Goal: Information Seeking & Learning: Learn about a topic

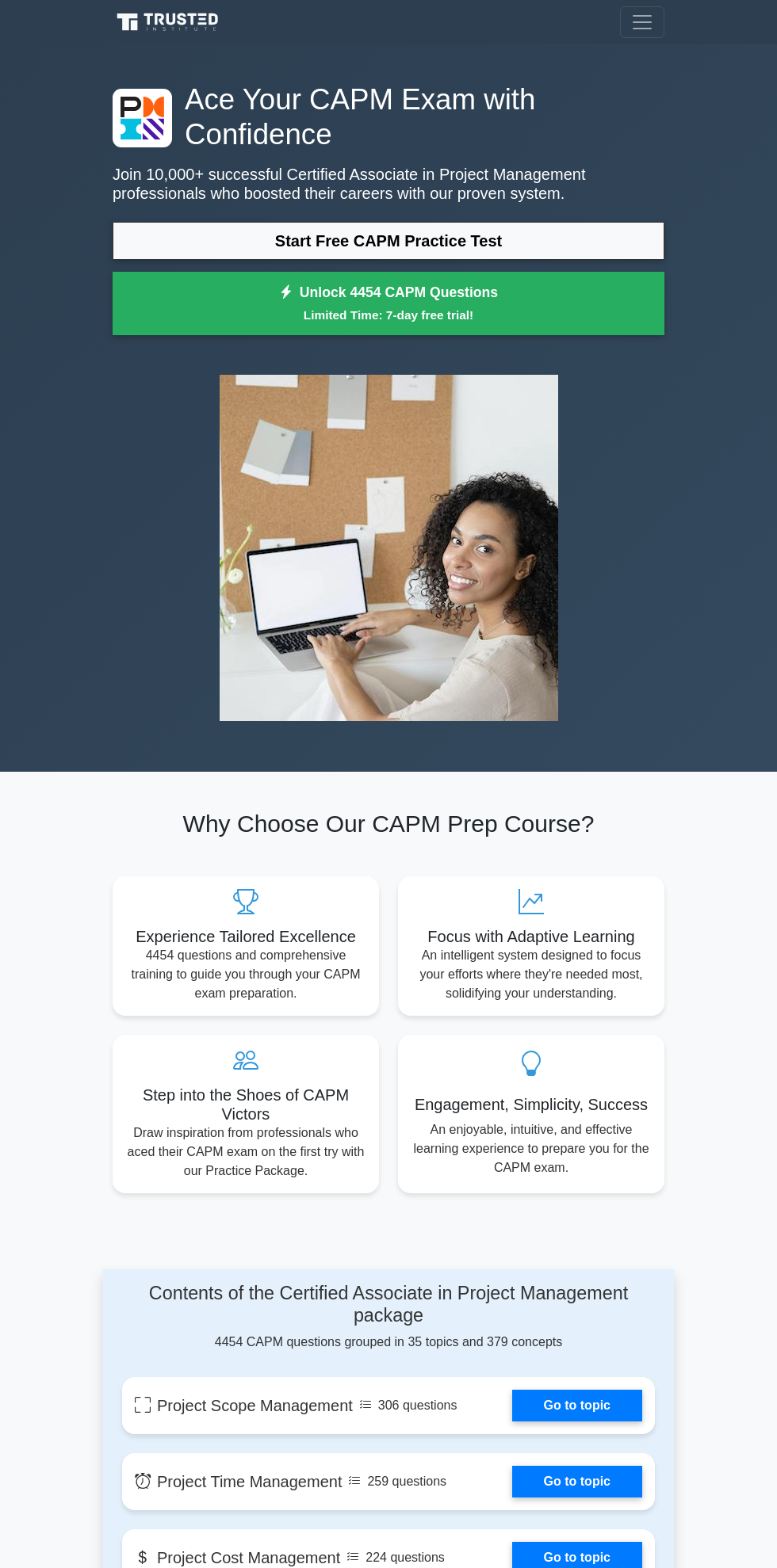
click at [520, 222] on link "Start Free CAPM Practice Test" at bounding box center [388, 241] width 551 height 38
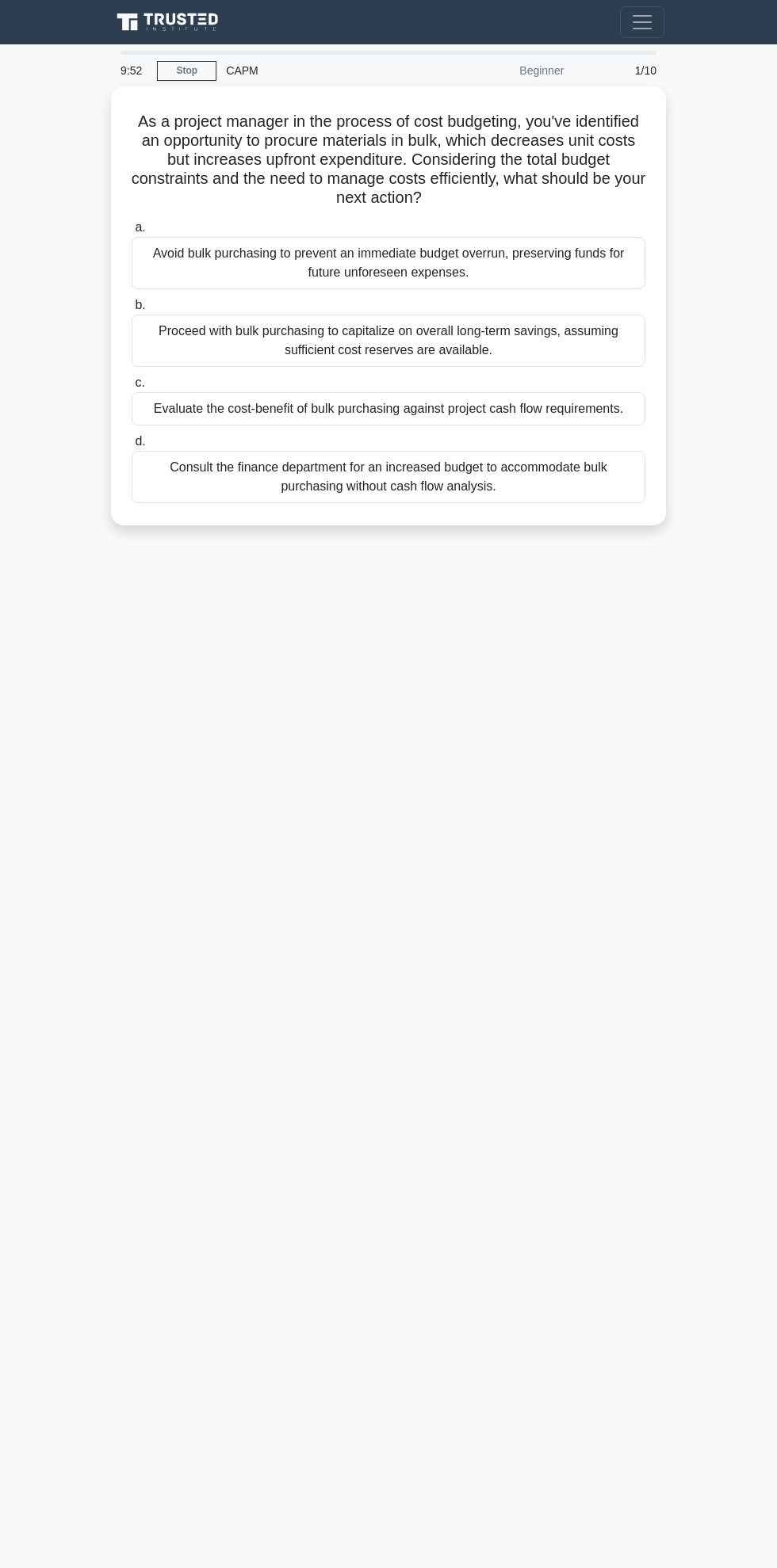
click at [589, 237] on div "Avoid bulk purchasing to prevent an immediate budget overrun, preserving funds …" at bounding box center [388, 262] width 514 height 52
click at [132, 225] on input "a. Avoid bulk purchasing to prevent an immediate budget overrun, preserving fun…" at bounding box center [132, 227] width 0 height 10
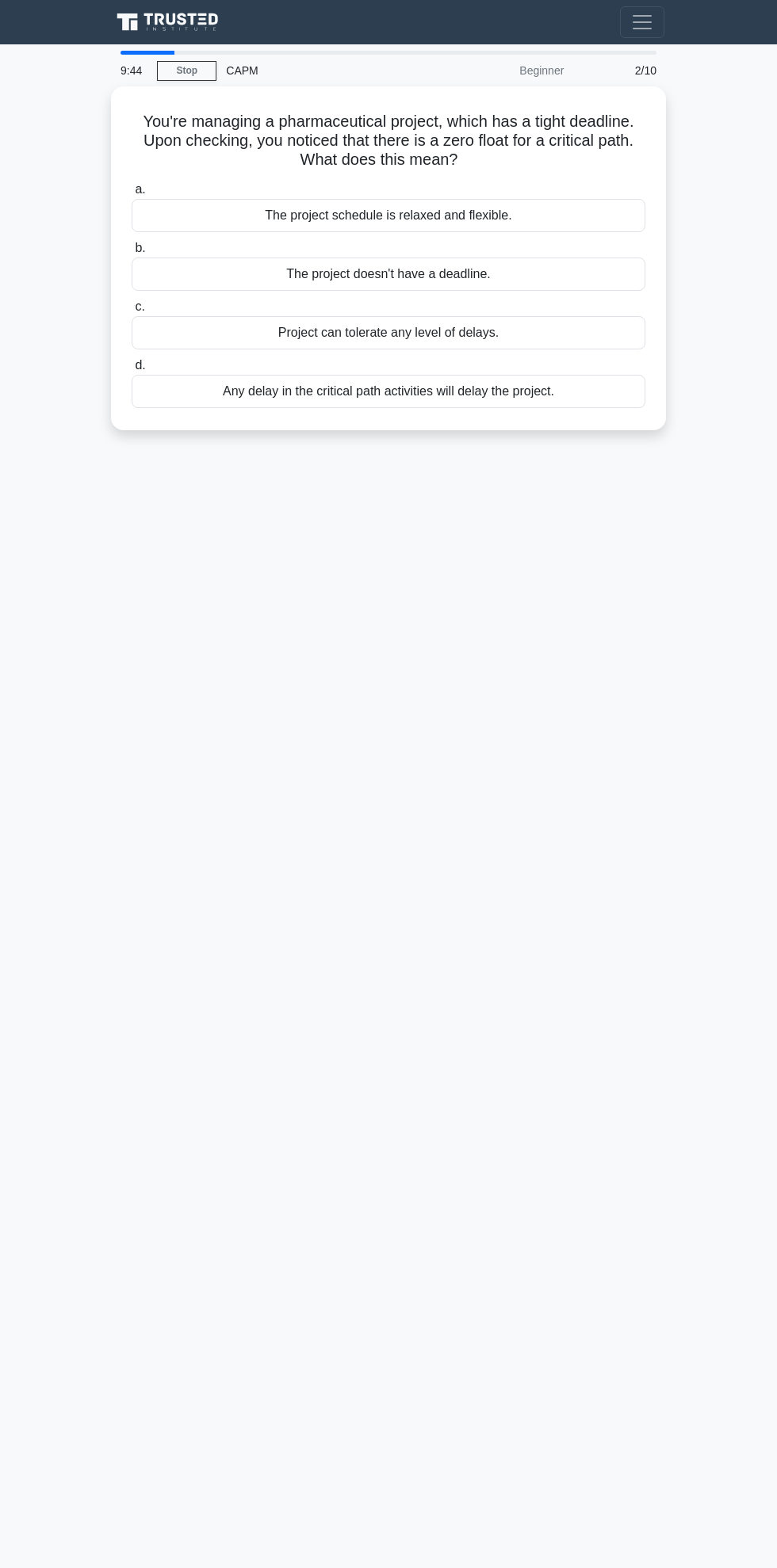
click at [538, 375] on div "Any delay in the critical path activities will delay the project." at bounding box center [388, 391] width 514 height 33
click at [132, 360] on input "d. Any delay in the critical path activities will delay the project." at bounding box center [132, 365] width 0 height 10
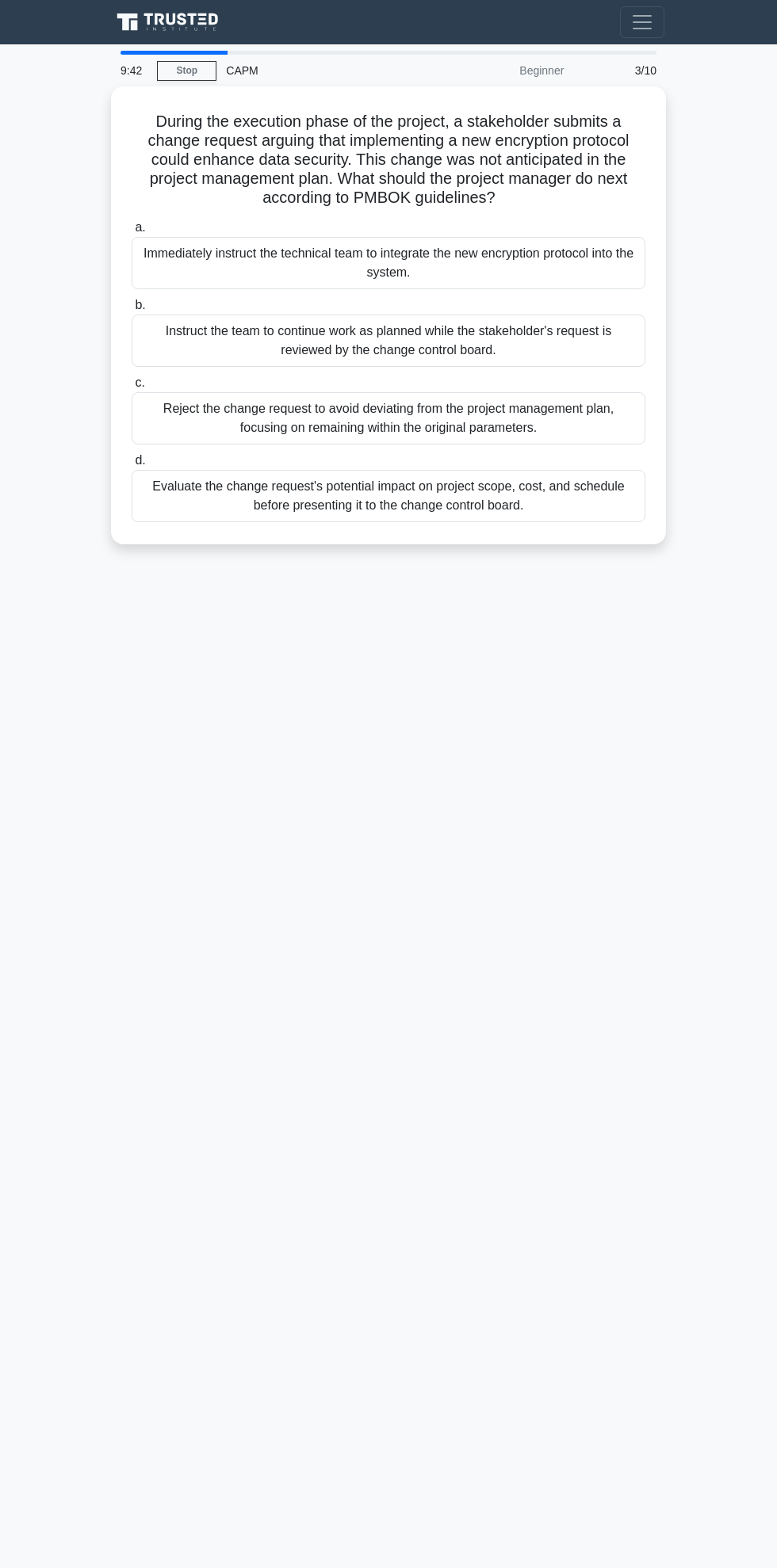
click at [528, 392] on div "Reject the change request to avoid deviating from the project management plan, …" at bounding box center [388, 418] width 514 height 52
click at [132, 378] on input "c. Reject the change request to avoid deviating from the project management pla…" at bounding box center [132, 383] width 0 height 10
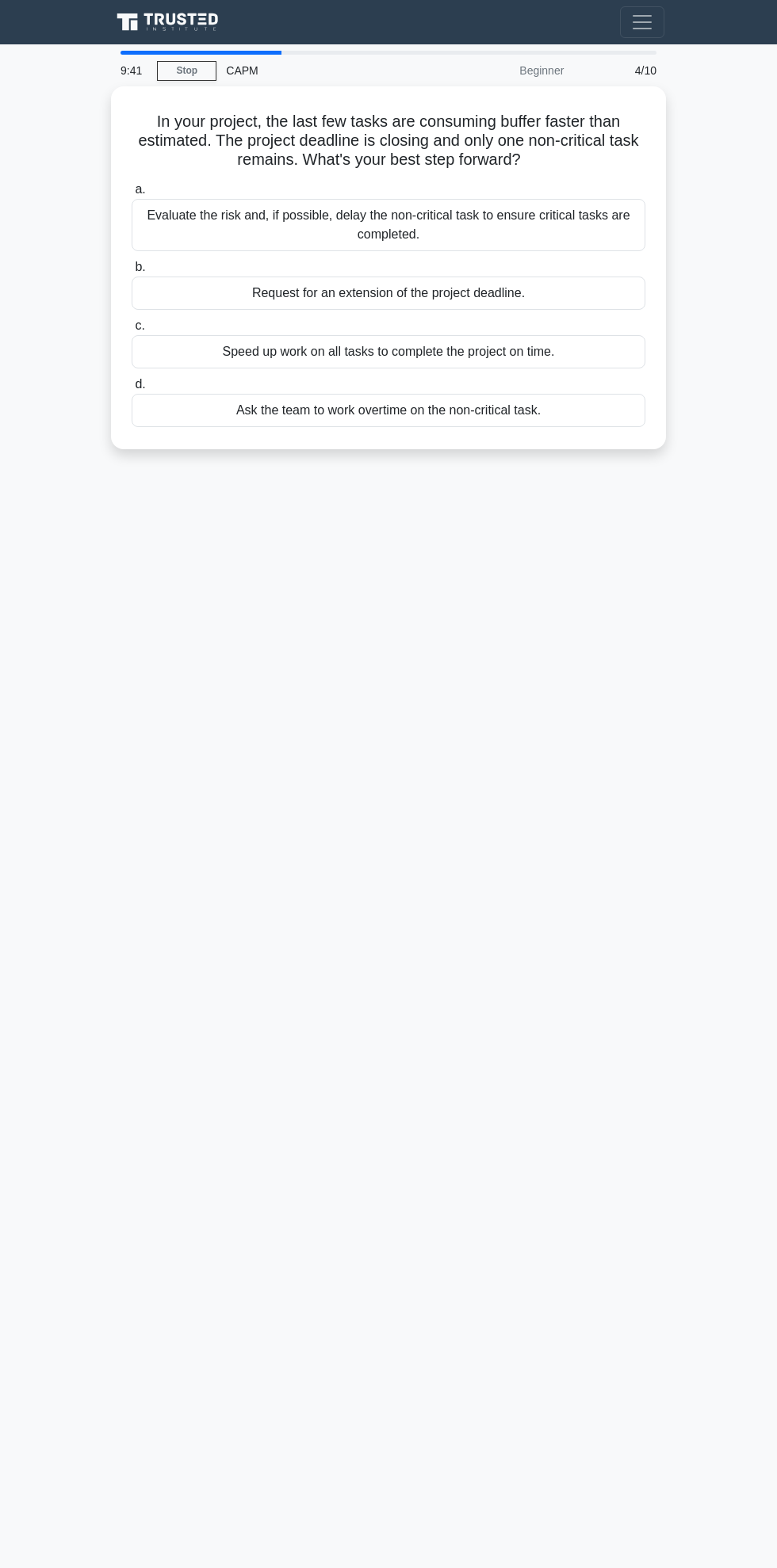
click at [501, 317] on div "a. Evaluate the risk and, if possible, delay the non-critical task to ensure cr…" at bounding box center [388, 303] width 533 height 254
click at [489, 335] on div "Speed up work on all tasks to complete the project on time." at bounding box center [388, 351] width 514 height 33
click at [132, 321] on input "c. Speed up work on all tasks to complete the project on time." at bounding box center [132, 326] width 0 height 10
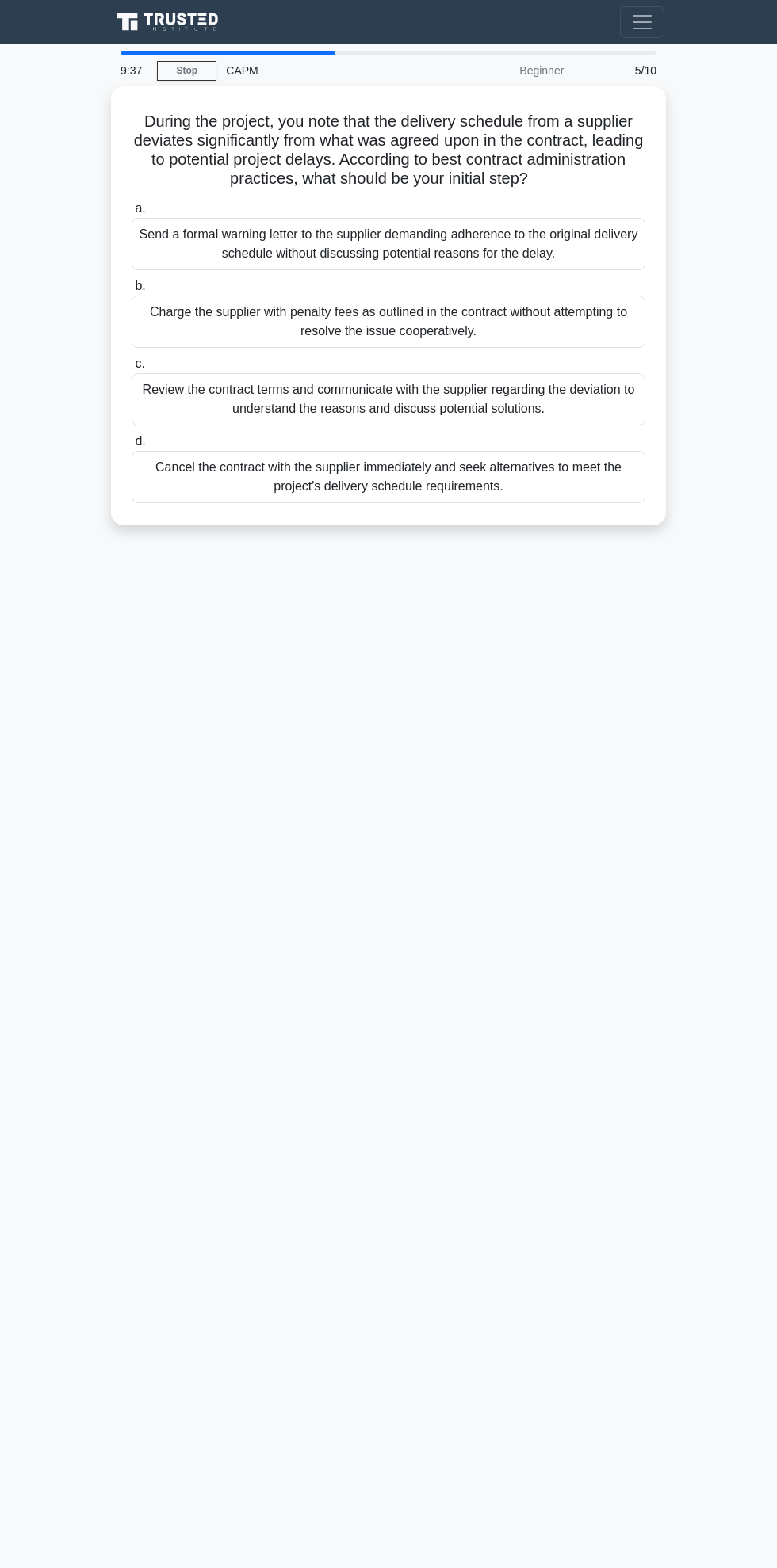
click at [553, 277] on label "b. Charge the supplier with penalty fees as outlined in the contract without at…" at bounding box center [388, 312] width 514 height 71
click at [132, 282] on input "b. Charge the supplier with penalty fees as outlined in the contract without at…" at bounding box center [132, 286] width 0 height 10
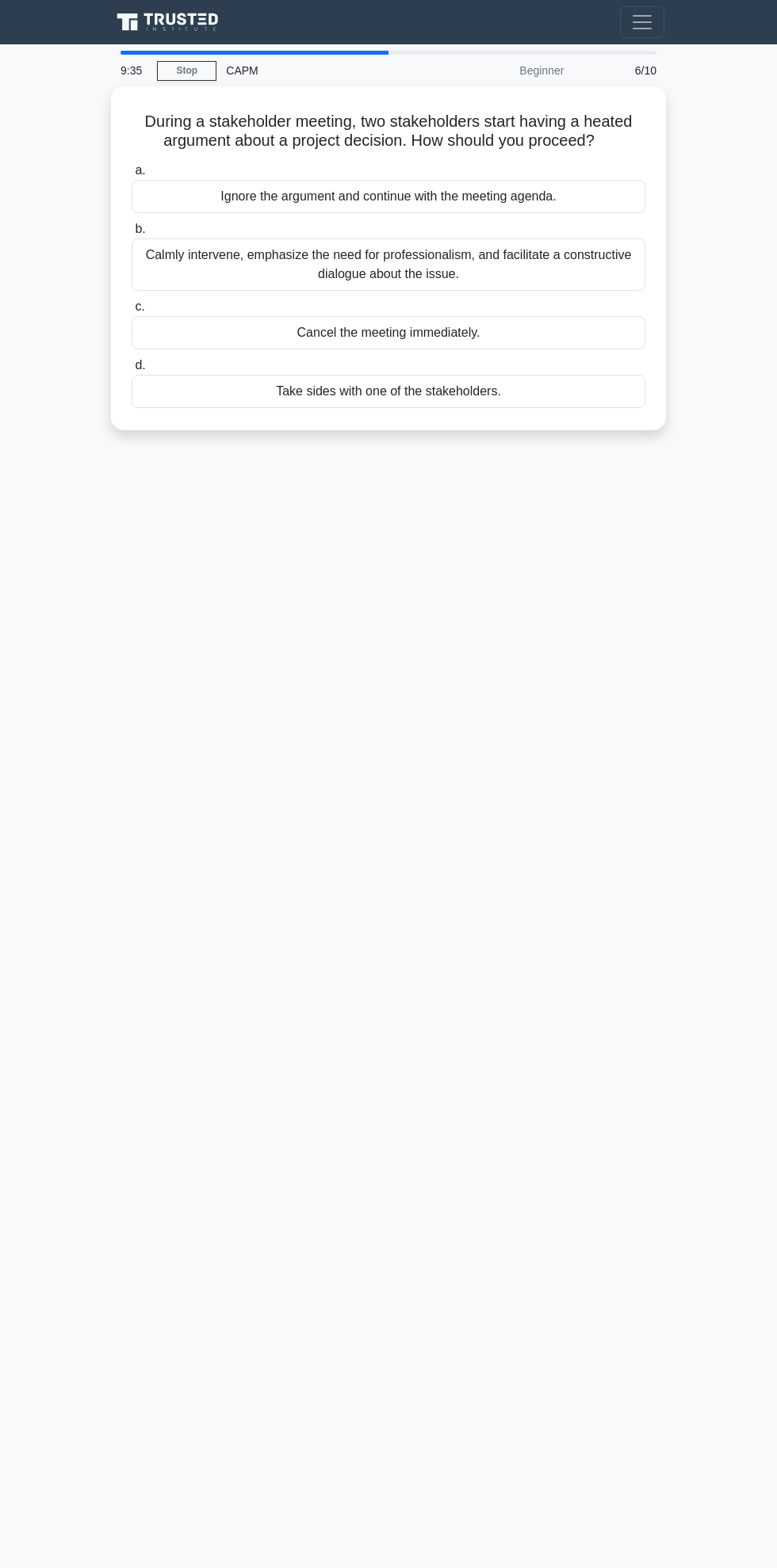
click at [490, 370] on div "a. Ignore the argument and continue with the meeting agenda. b. Calmly interven…" at bounding box center [388, 285] width 533 height 254
click at [563, 238] on div "Calmly intervene, emphasize the need for professionalism, and facilitate a cons…" at bounding box center [388, 264] width 514 height 52
click at [132, 234] on input "b. Calmly intervene, emphasize the need for professionalism, and facilitate a c…" at bounding box center [132, 229] width 0 height 10
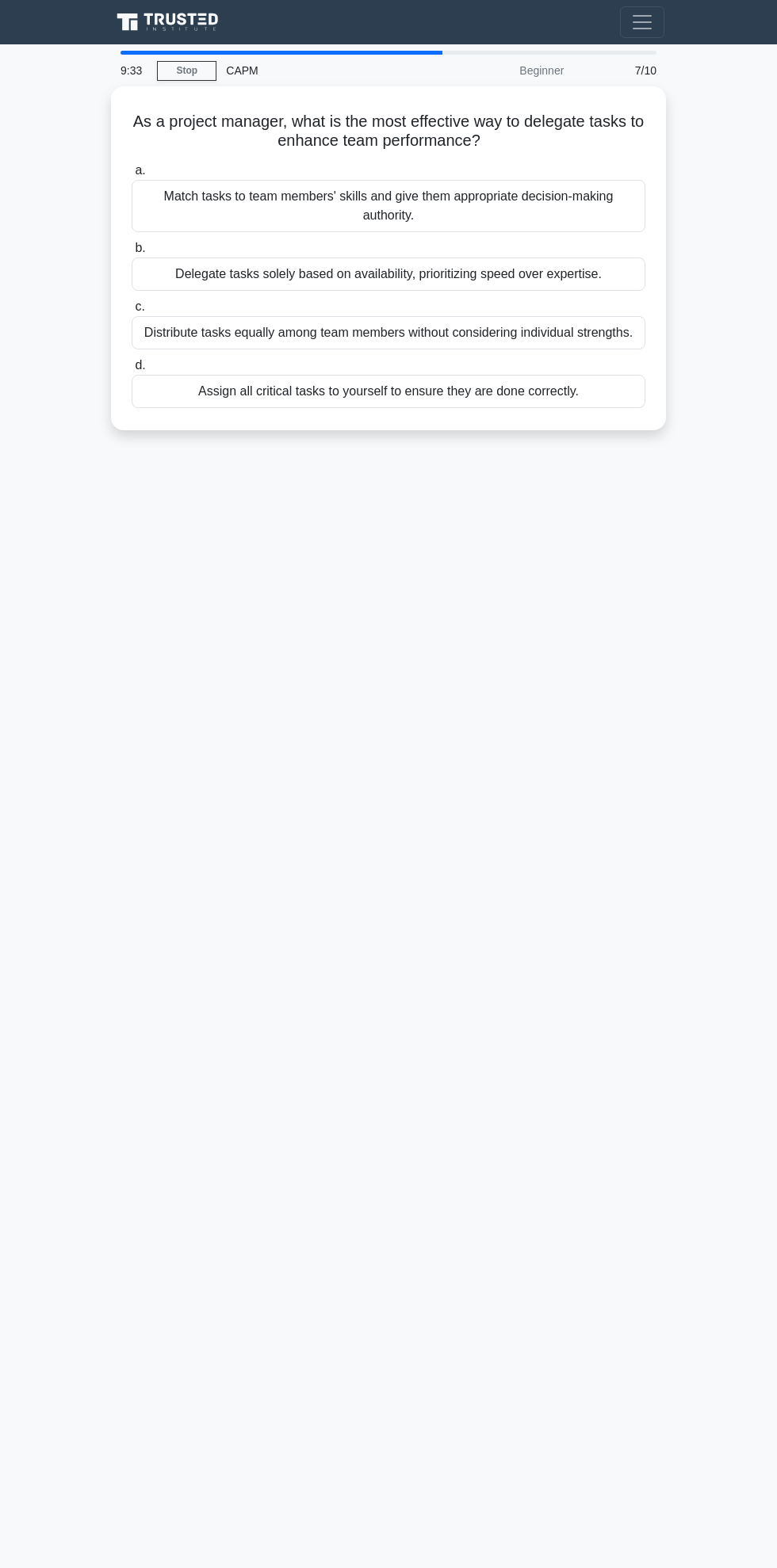
click at [535, 316] on div "Distribute tasks equally among team members without considering individual stre…" at bounding box center [388, 332] width 514 height 33
click at [132, 302] on input "c. Distribute tasks equally among team members without considering individual s…" at bounding box center [132, 307] width 0 height 10
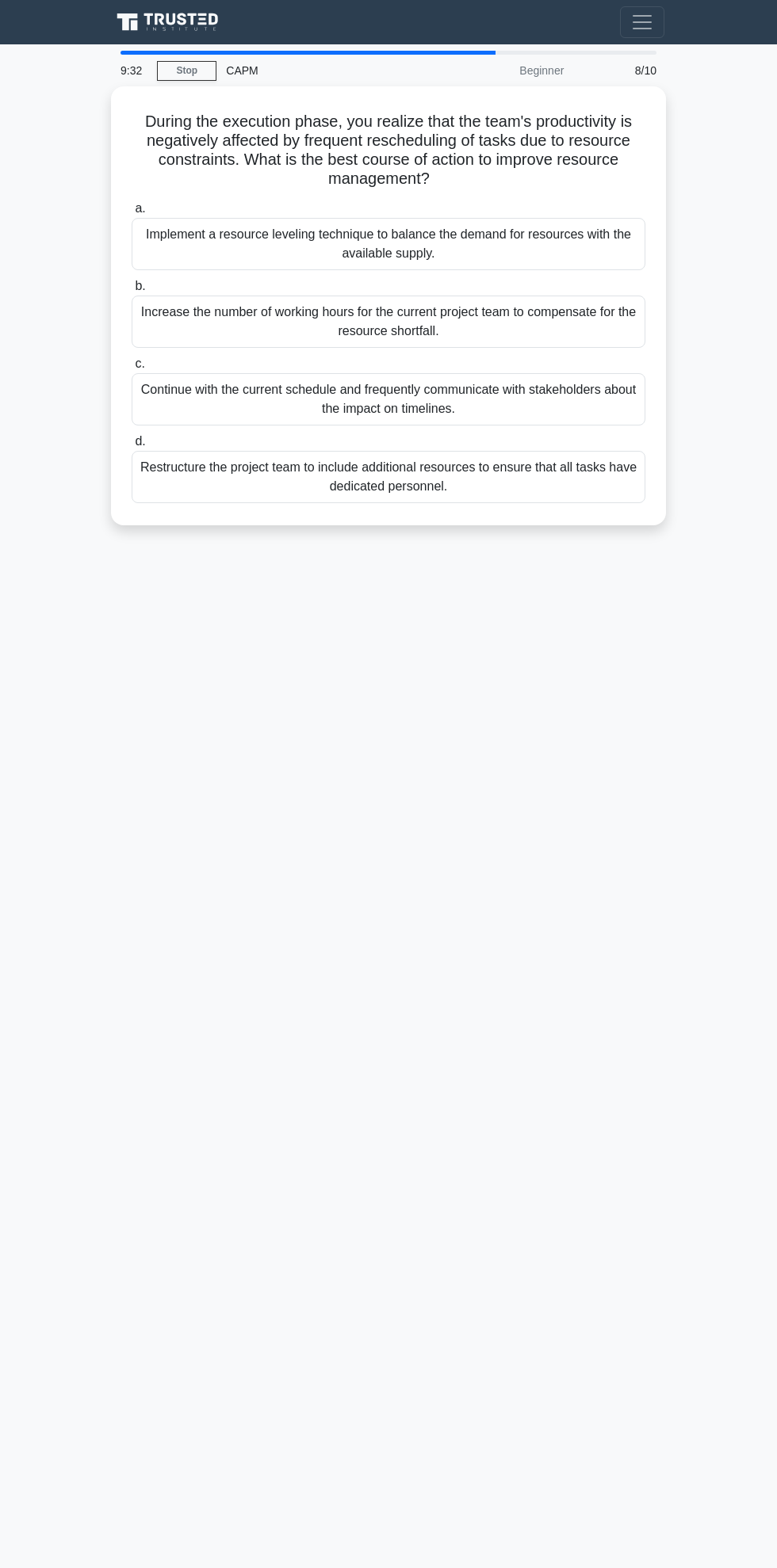
click at [549, 218] on div "Implement a resource leveling technique to balance the demand for resources wit…" at bounding box center [388, 244] width 514 height 52
click at [132, 204] on input "a. Implement a resource leveling technique to balance the demand for resources …" at bounding box center [132, 209] width 0 height 10
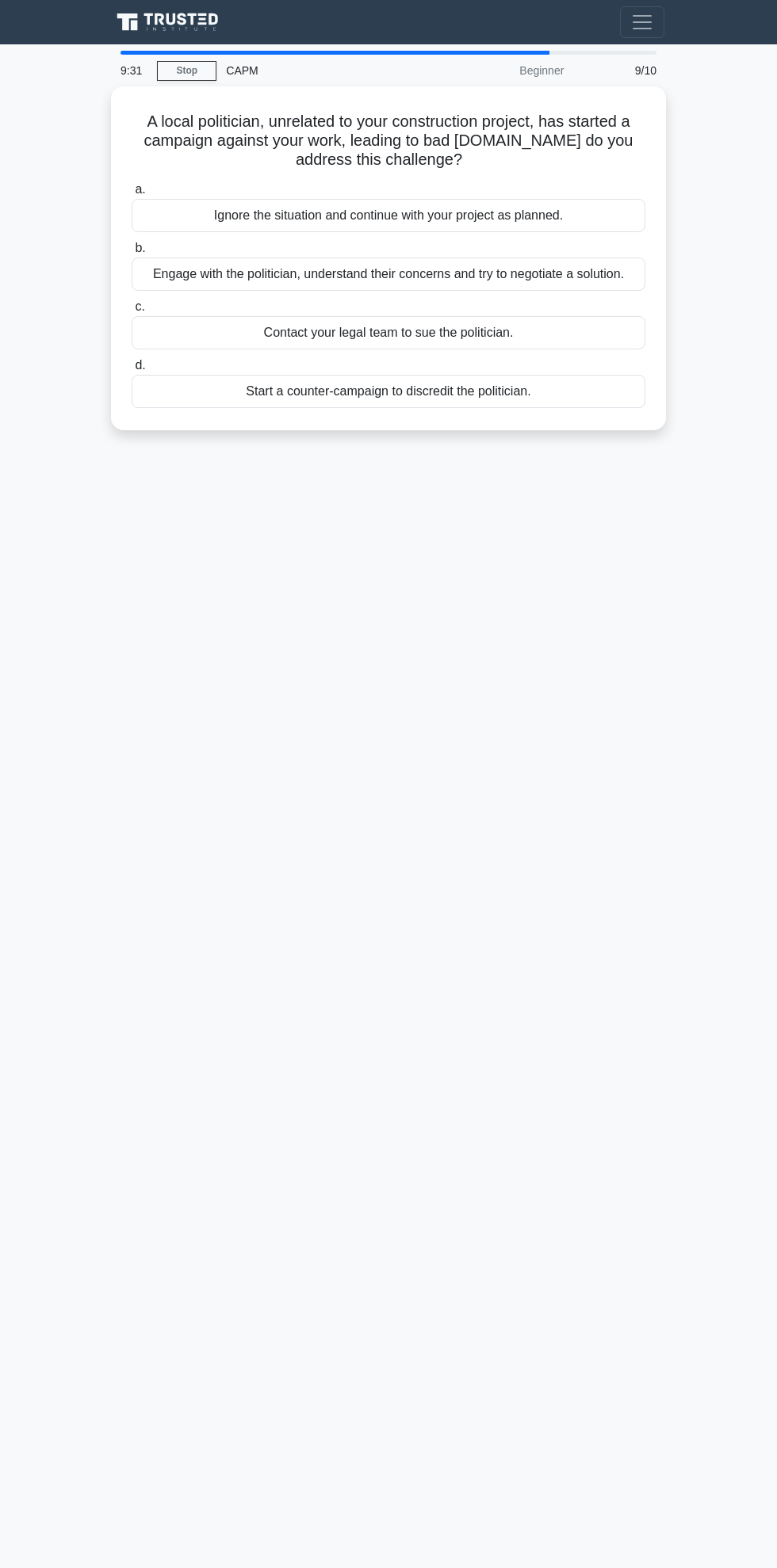
click at [548, 258] on div "Engage with the politician, understand their concerns and try to negotiate a so…" at bounding box center [388, 274] width 514 height 33
click at [132, 243] on input "b. Engage with the politician, understand their concerns and try to negotiate a…" at bounding box center [132, 248] width 0 height 10
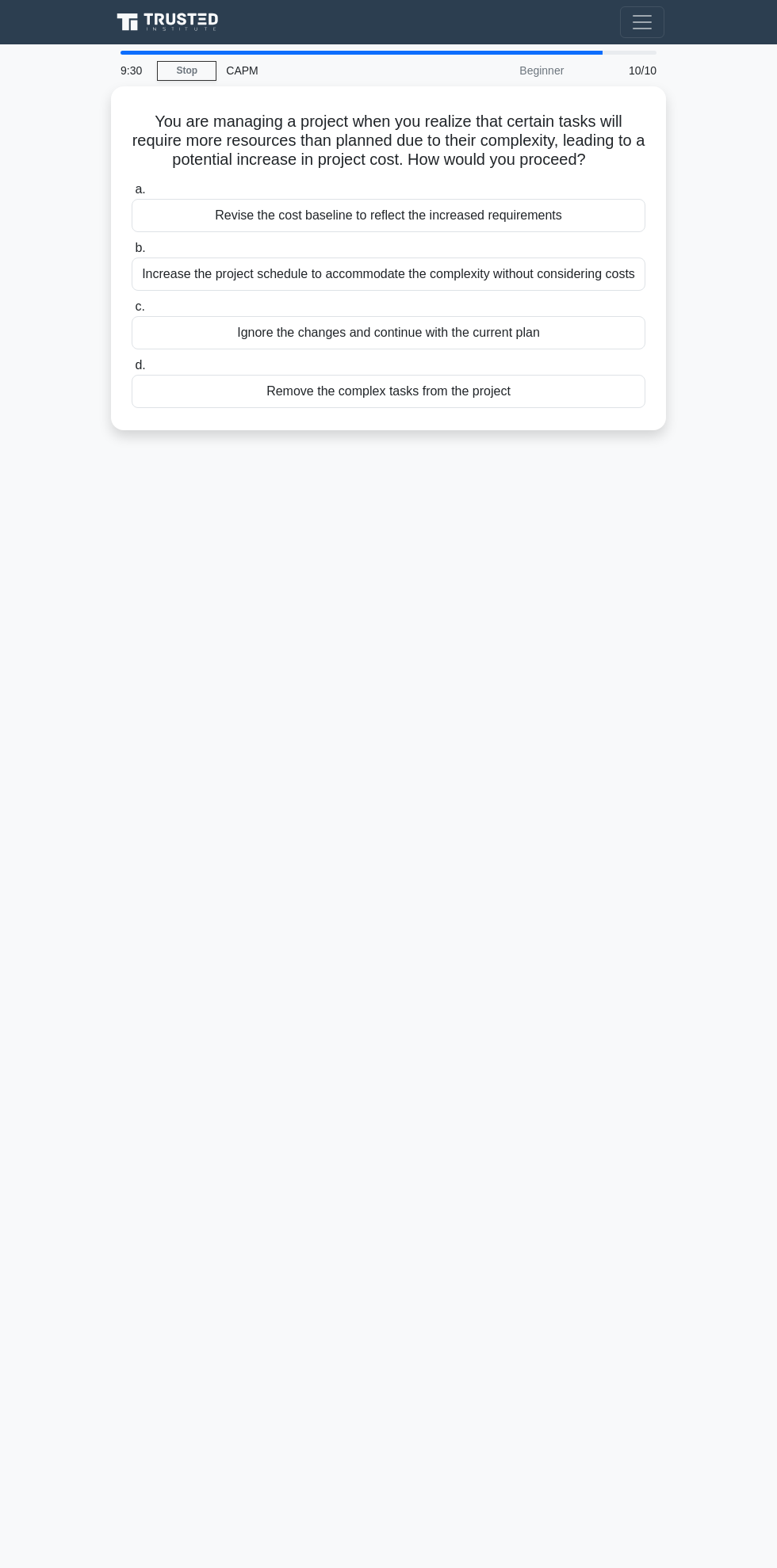
click at [503, 318] on div "a. Revise the cost baseline to reflect the increased requirements b. Increase t…" at bounding box center [388, 294] width 533 height 234
click at [509, 375] on div "Remove the complex tasks from the project" at bounding box center [388, 391] width 514 height 33
click at [132, 360] on input "d. Remove the complex tasks from the project" at bounding box center [132, 365] width 0 height 10
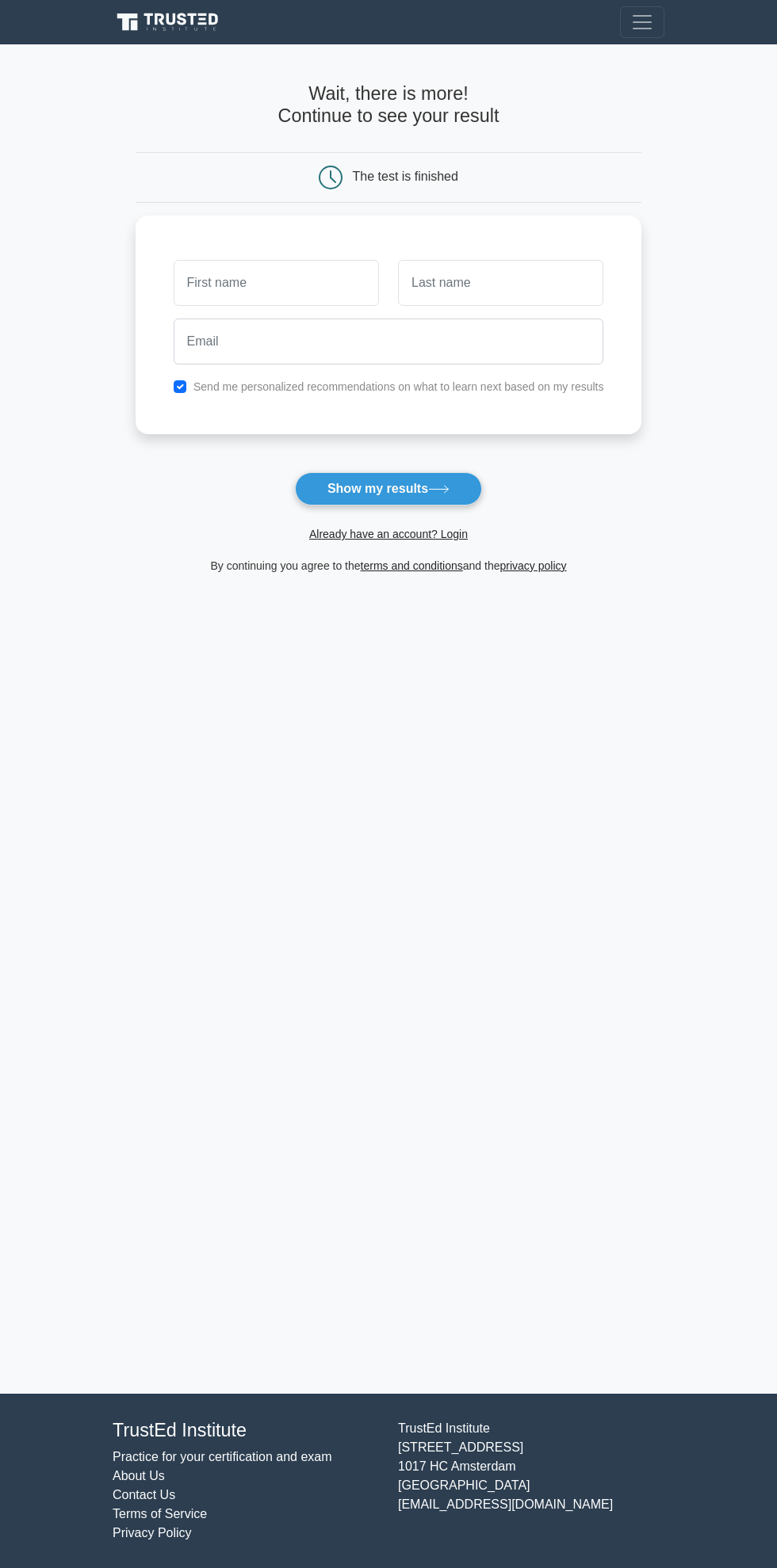
click at [341, 274] on input "text" at bounding box center [276, 282] width 205 height 46
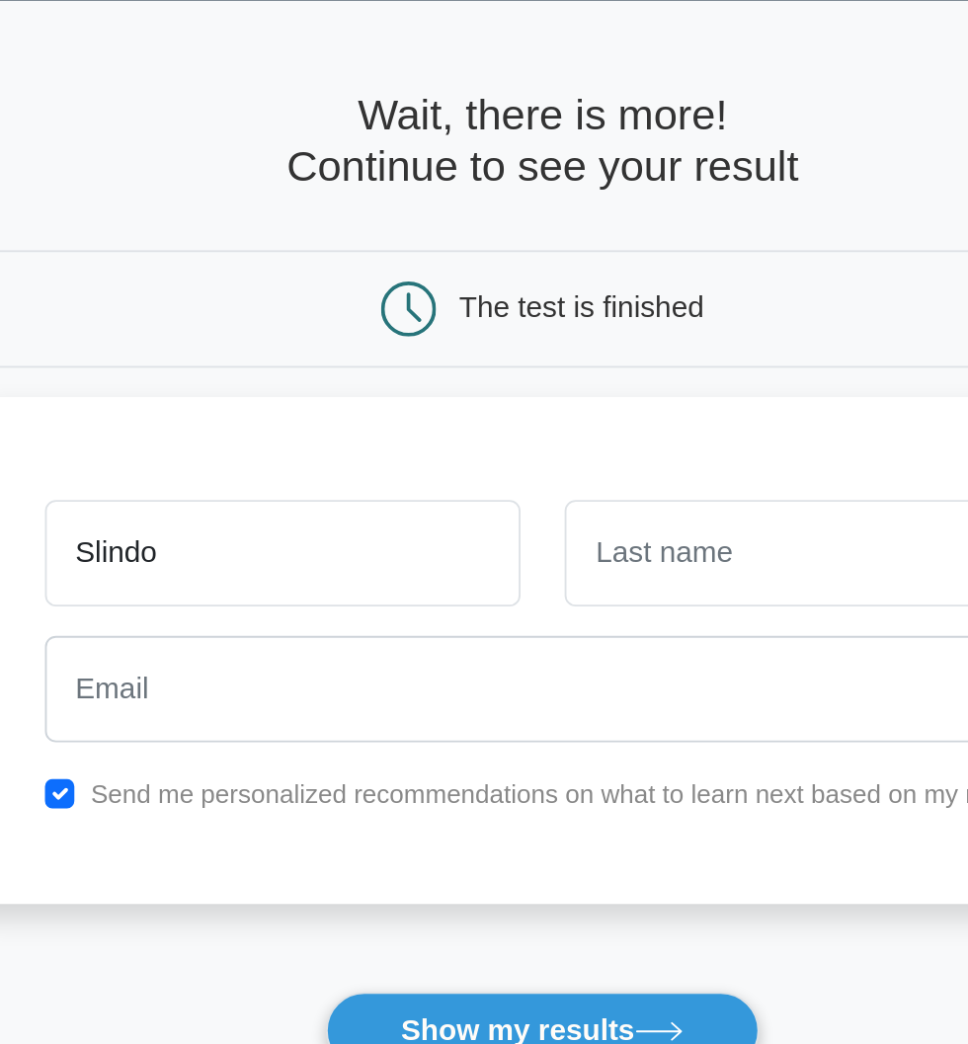
type input "Slindo"
click at [643, 343] on input "text" at bounding box center [624, 352] width 256 height 57
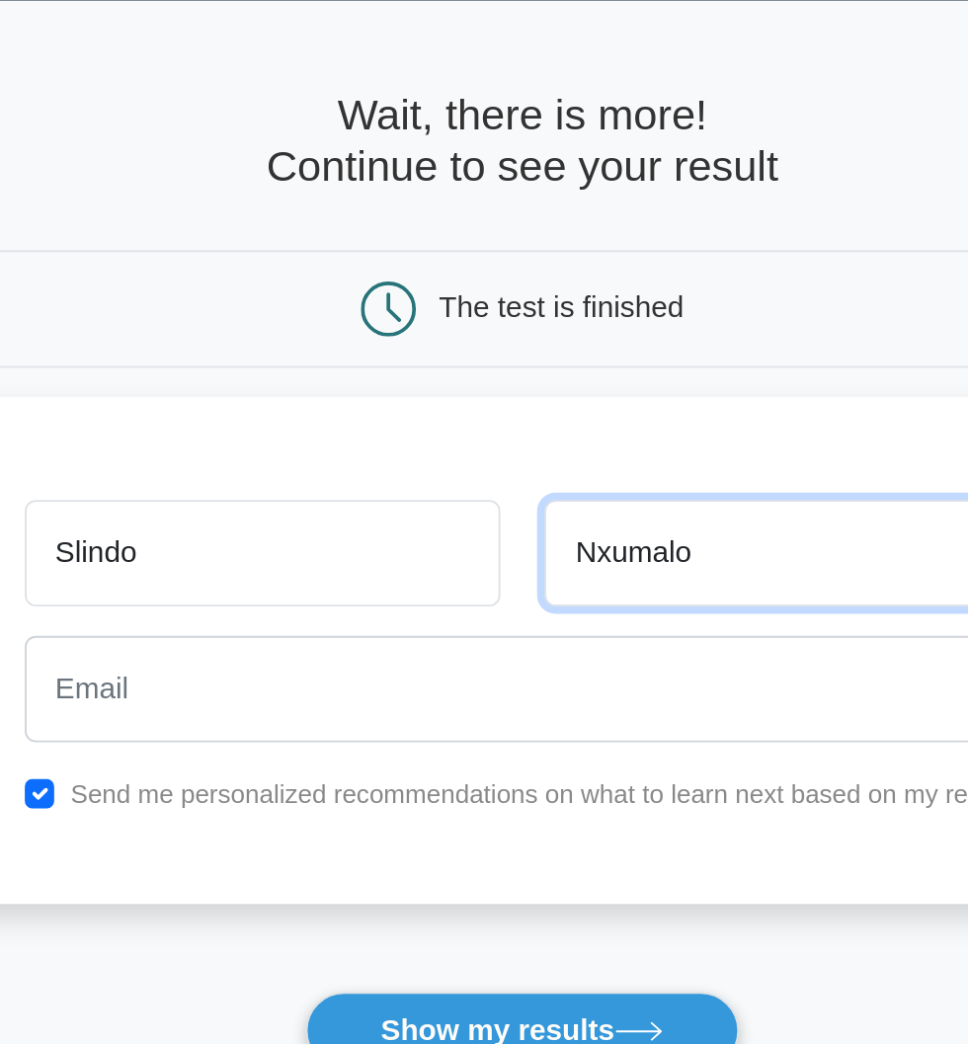
type input "Nxumalo"
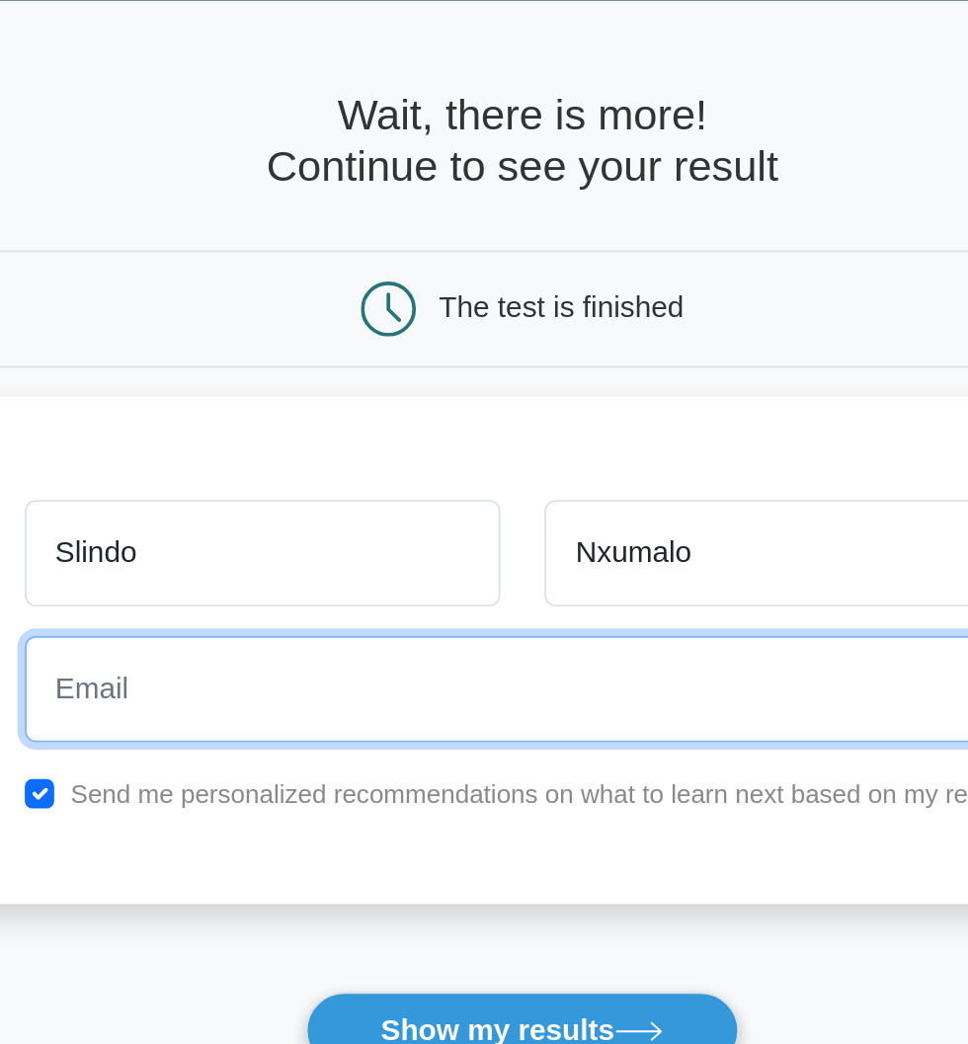
click at [618, 407] on input "email" at bounding box center [484, 425] width 536 height 57
type input "nxumalosbo01@gmail.com"
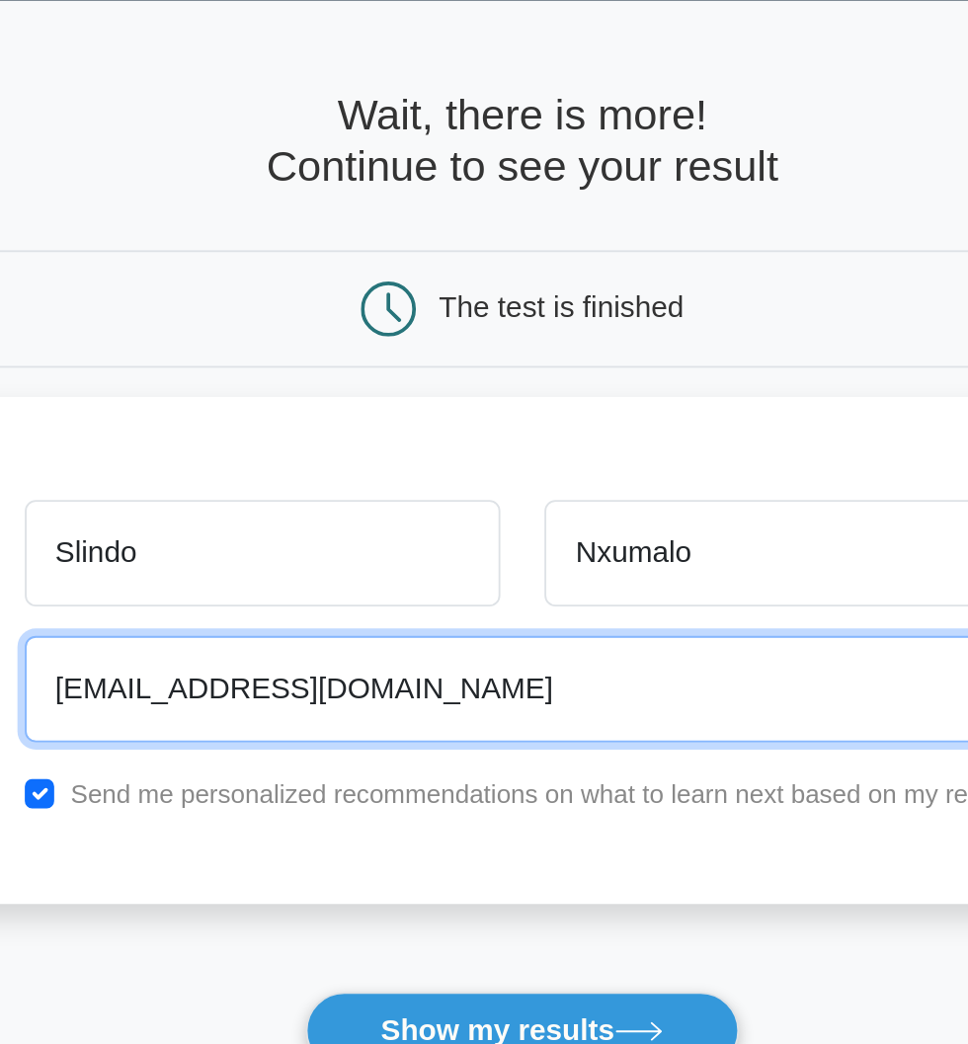
type input "wordywordteam@aol.com"
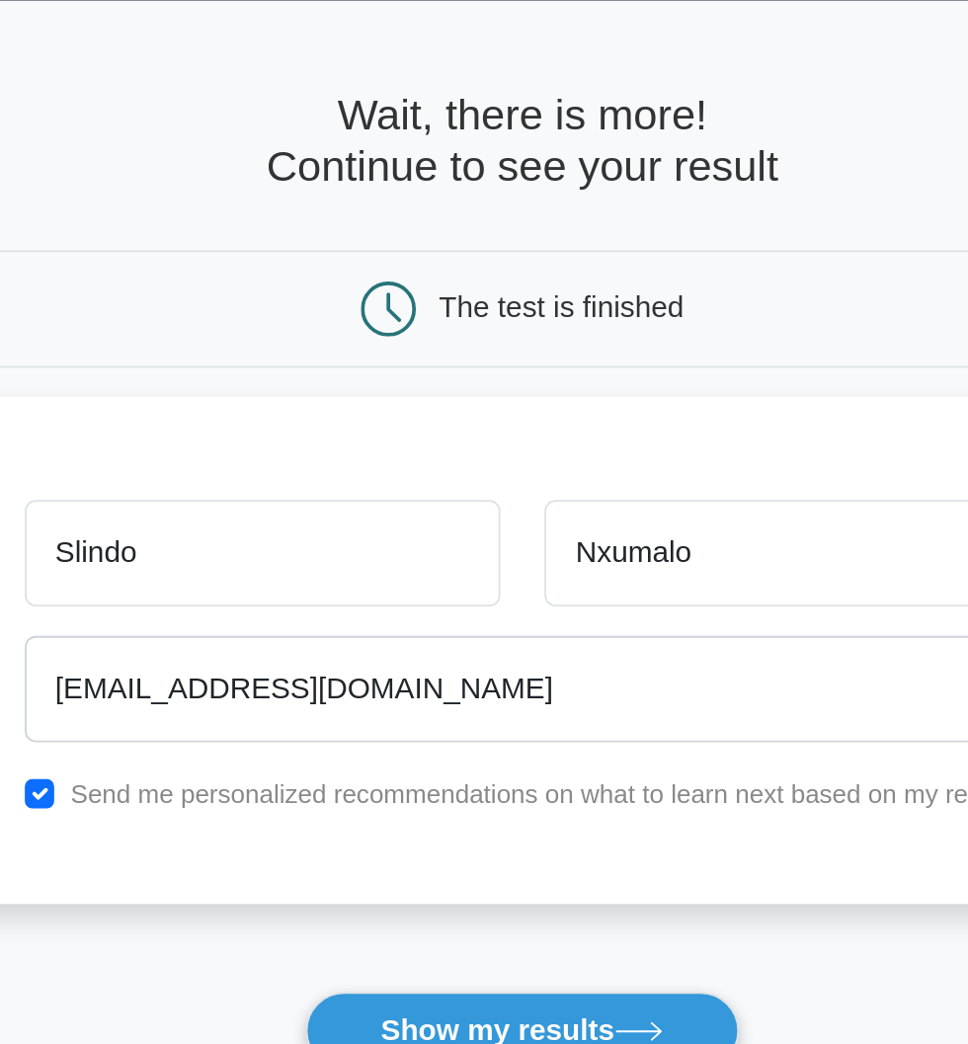
click at [545, 604] on icon at bounding box center [546, 609] width 27 height 11
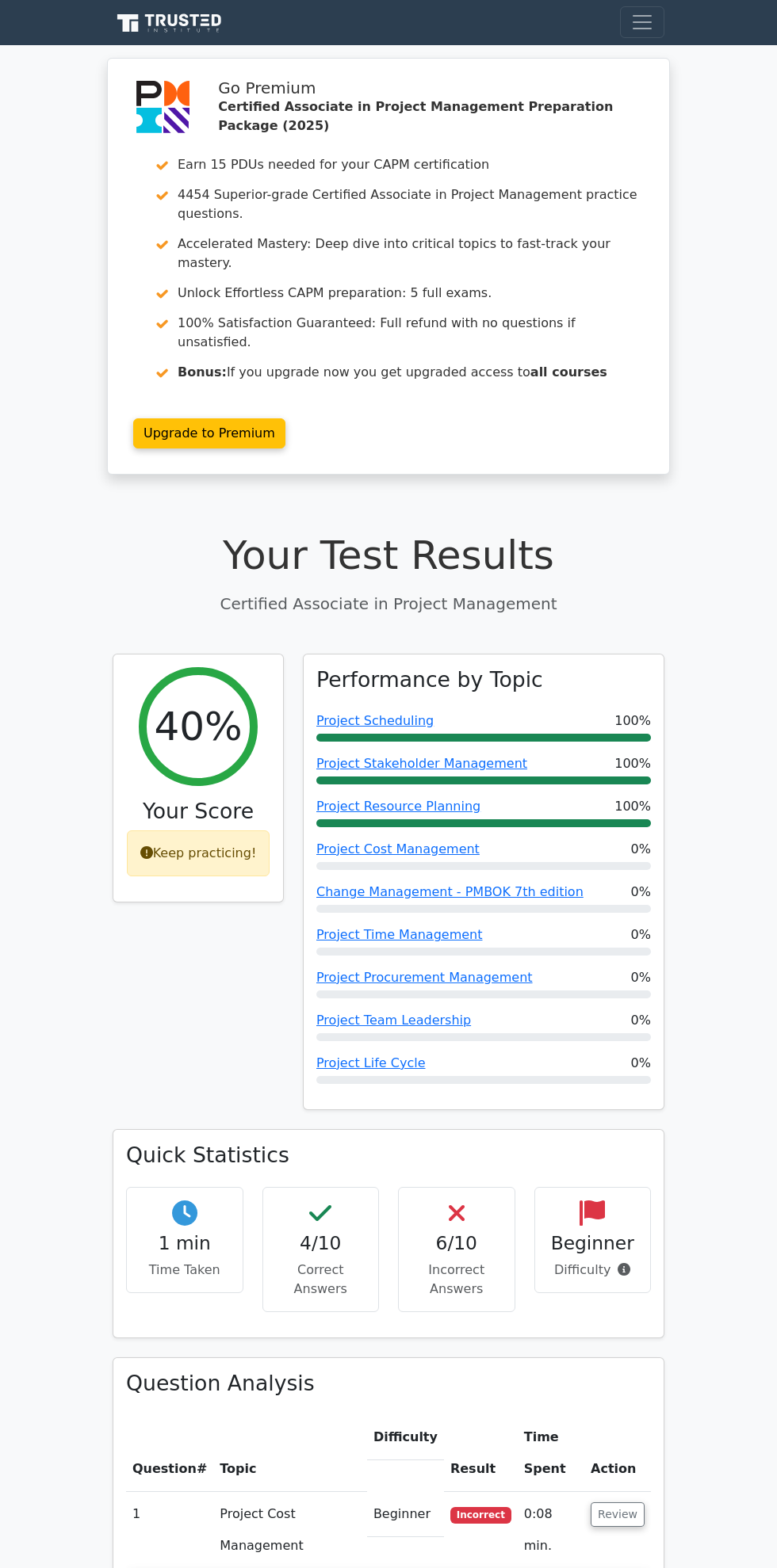
click at [208, 703] on h2 "40%" at bounding box center [198, 726] width 88 height 47
click at [470, 884] on link "Change Management - PMBOK 7th edition" at bounding box center [450, 892] width 267 height 15
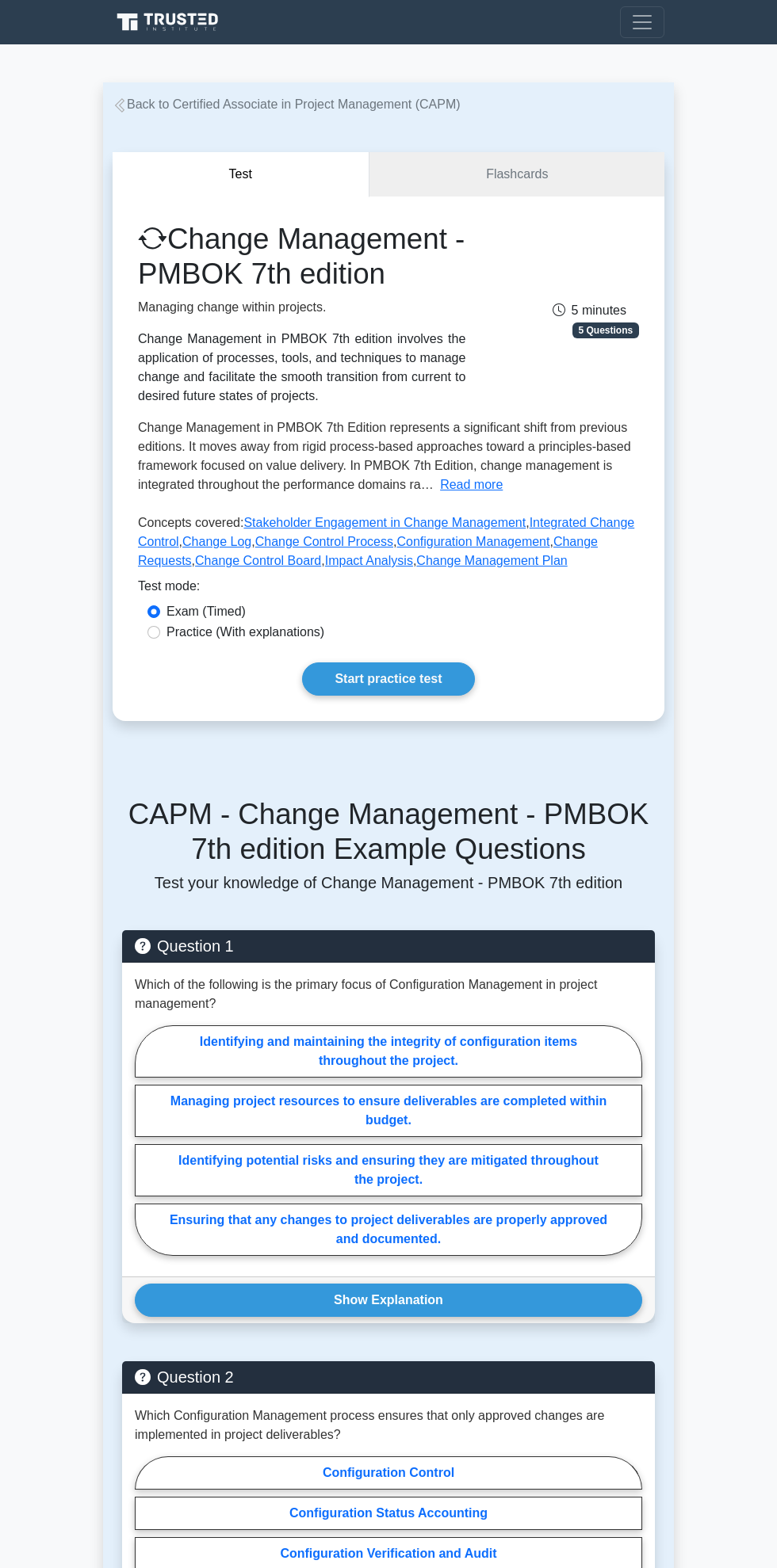
click at [416, 663] on link "Start practice test" at bounding box center [388, 679] width 172 height 33
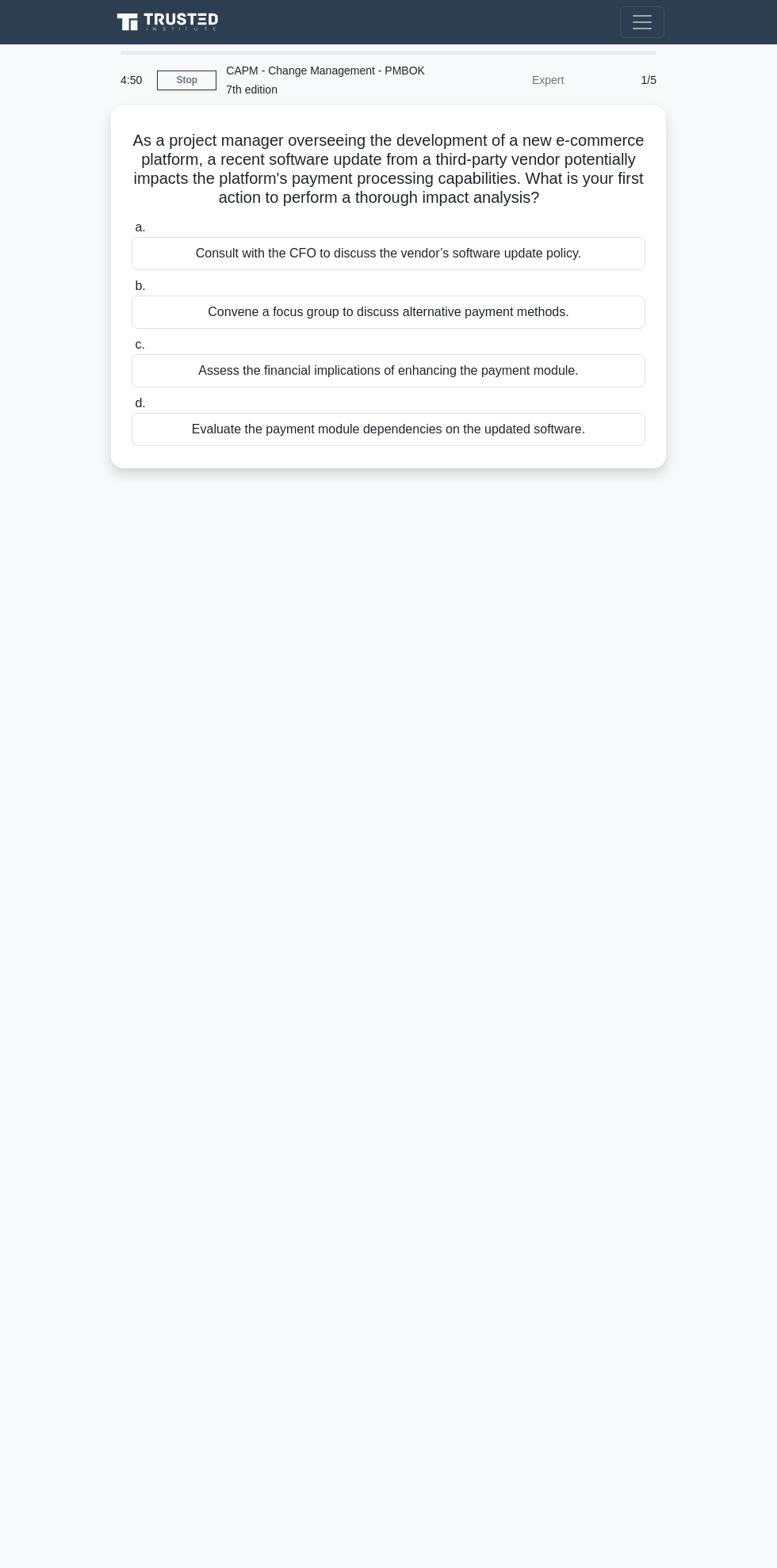
click at [555, 239] on div "Consult with the CFO to discuss the vendor’s software update policy." at bounding box center [388, 253] width 514 height 33
click at [132, 233] on input "a. Consult with the CFO to discuss the vendor’s software update policy." at bounding box center [132, 227] width 0 height 10
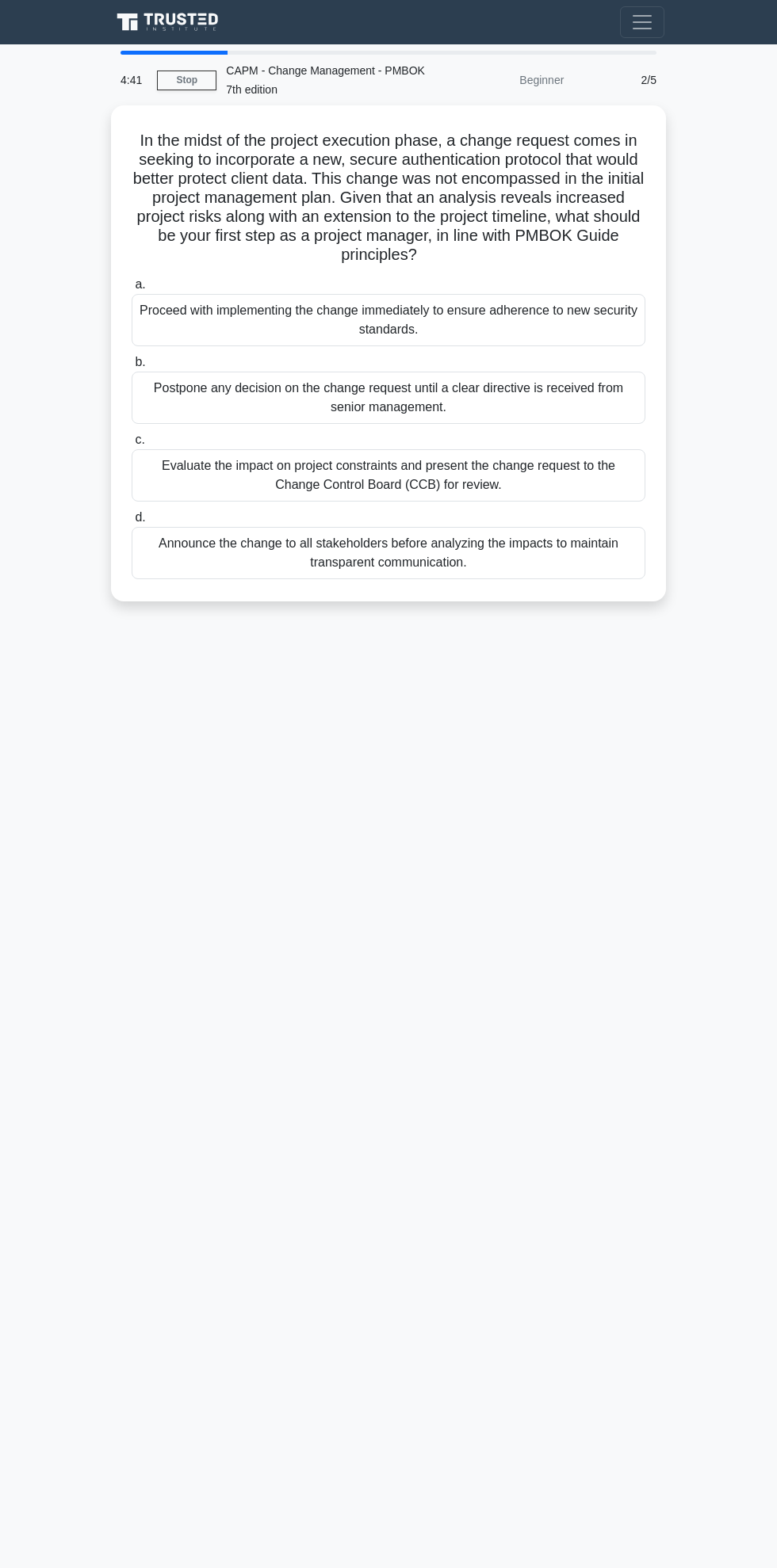
click at [582, 449] on div "Evaluate the impact on project constraints and present the change request to th…" at bounding box center [388, 475] width 514 height 52
click at [132, 435] on input "c. Evaluate the impact on project constraints and present the change request to…" at bounding box center [132, 440] width 0 height 10
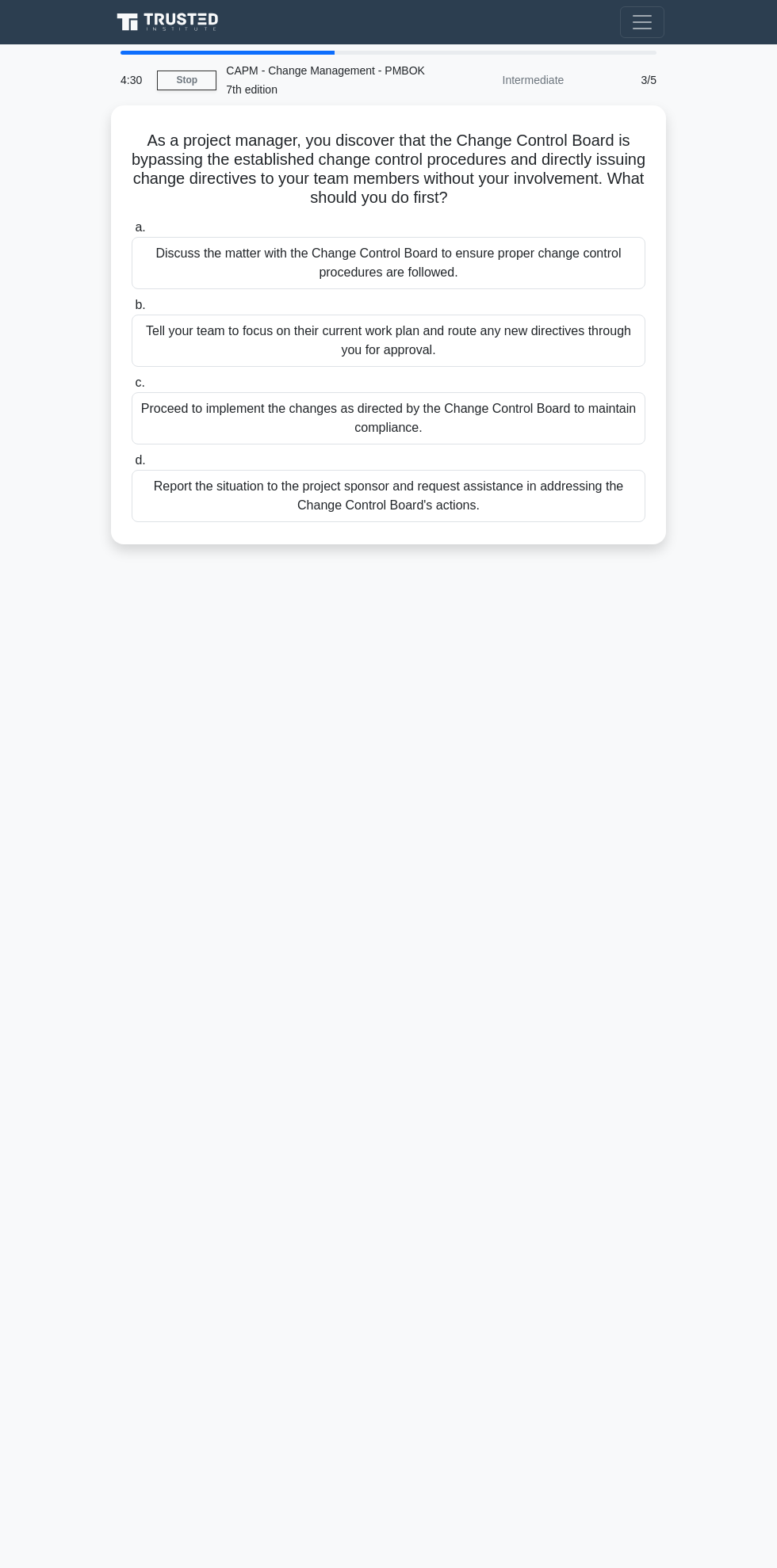
click at [558, 299] on div "a. Discuss the matter with the Change Control Board to ensure proper change con…" at bounding box center [388, 370] width 533 height 311
click at [338, 315] on div "Tell your team to focus on their current work plan and route any new directives…" at bounding box center [388, 340] width 514 height 52
click at [132, 300] on input "b. Tell your team to focus on their current work plan and route any new directi…" at bounding box center [132, 305] width 0 height 10
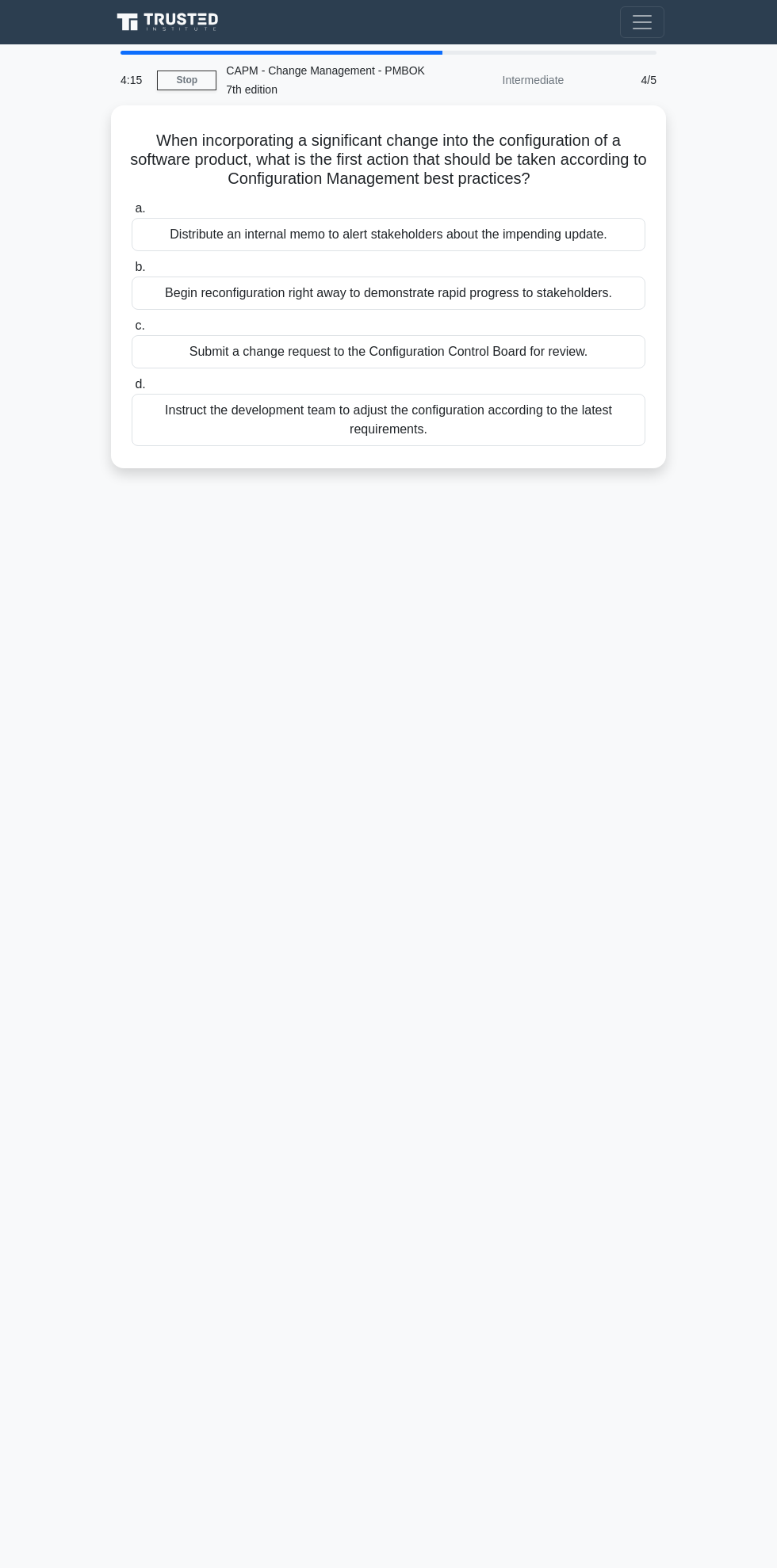
click at [372, 335] on div "Submit a change request to the Configuration Control Board for review." at bounding box center [388, 351] width 514 height 33
click at [132, 331] on input "c. Submit a change request to the Configuration Control Board for review." at bounding box center [132, 326] width 0 height 10
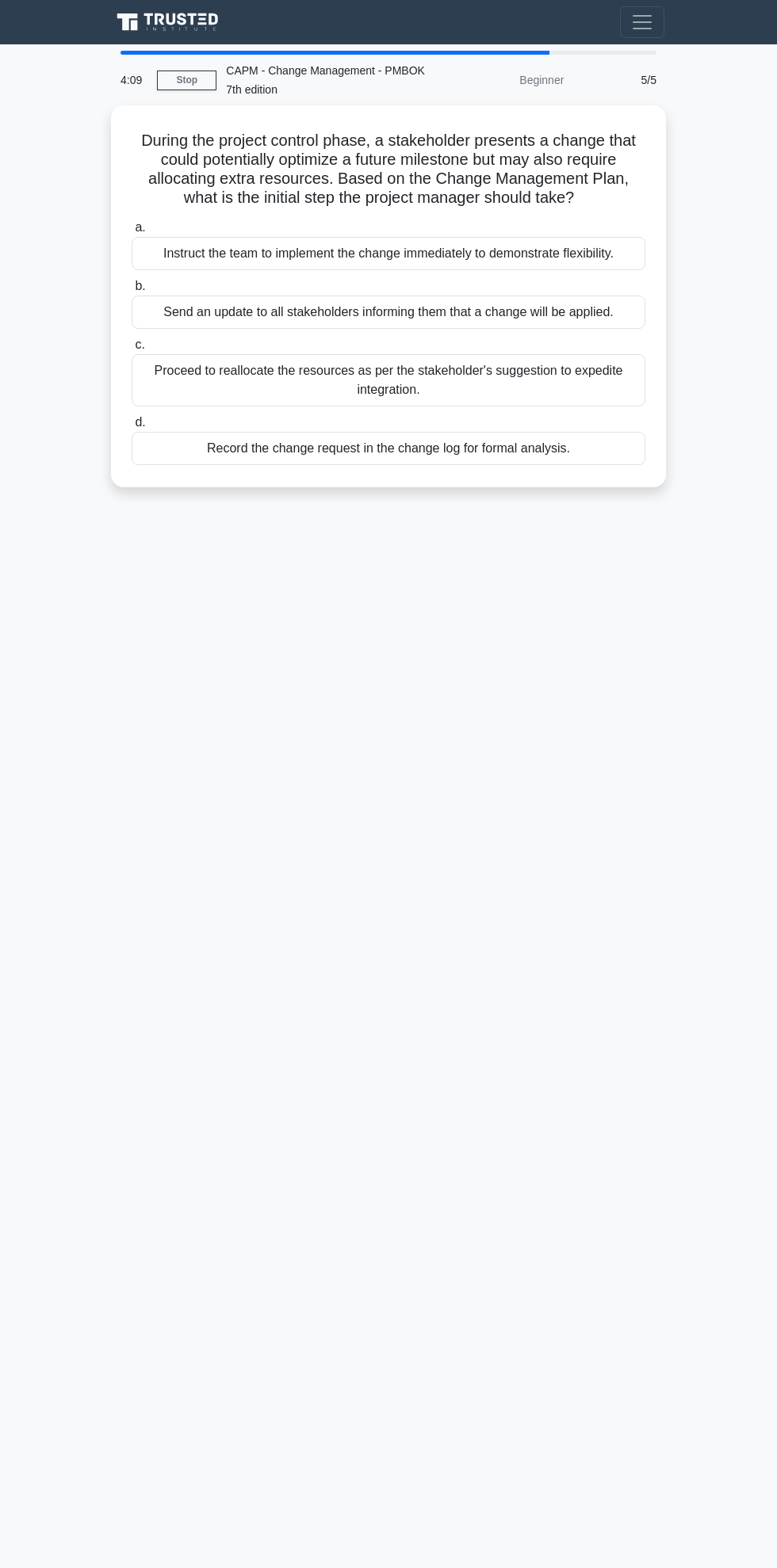
click at [515, 237] on div "Instruct the team to implement the change immediately to demonstrate flexibilit…" at bounding box center [388, 253] width 514 height 33
click at [132, 227] on input "a. Instruct the team to implement the change immediately to demonstrate flexibi…" at bounding box center [132, 227] width 0 height 10
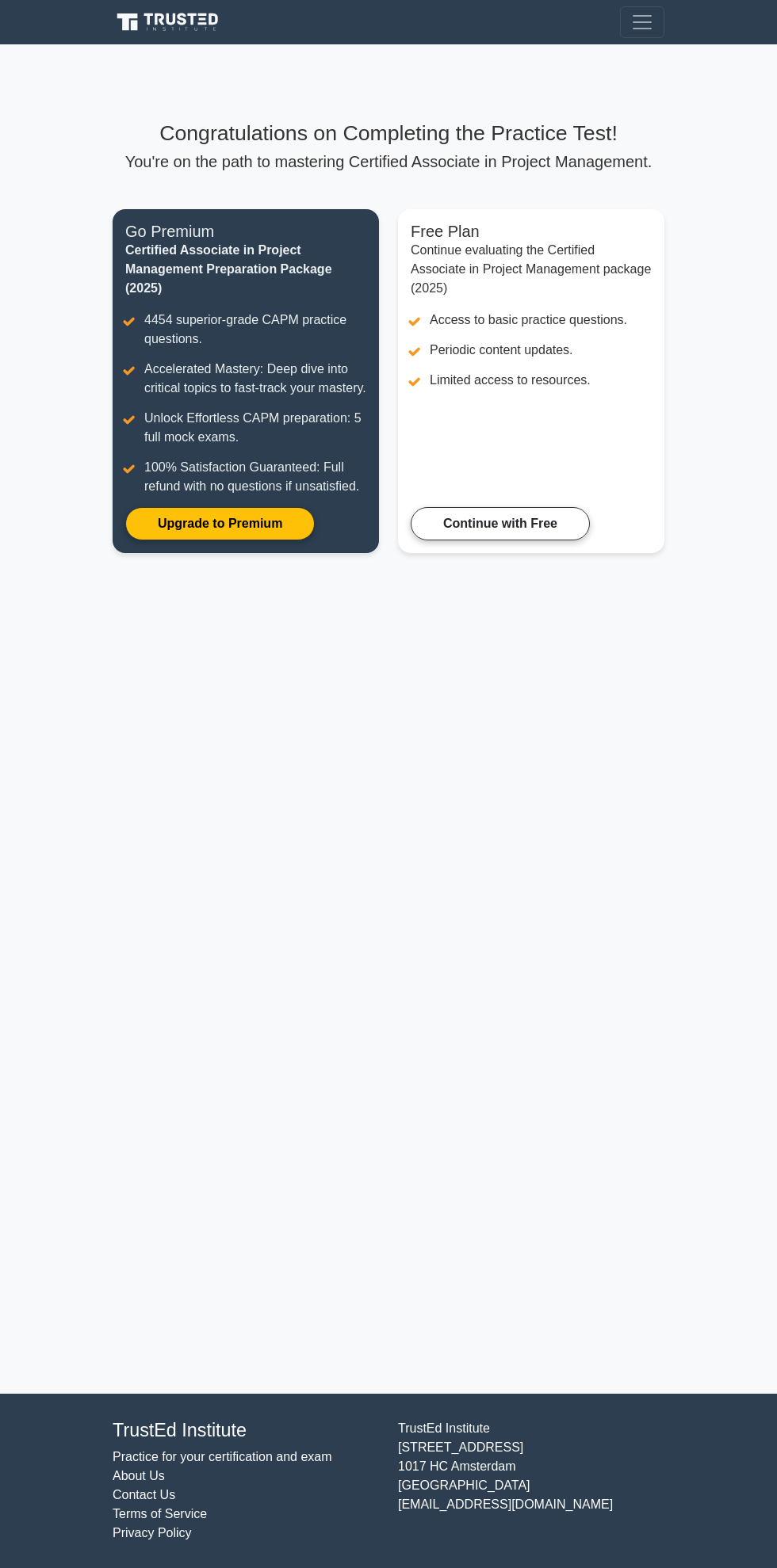
click at [494, 507] on link "Continue with Free" at bounding box center [500, 523] width 179 height 33
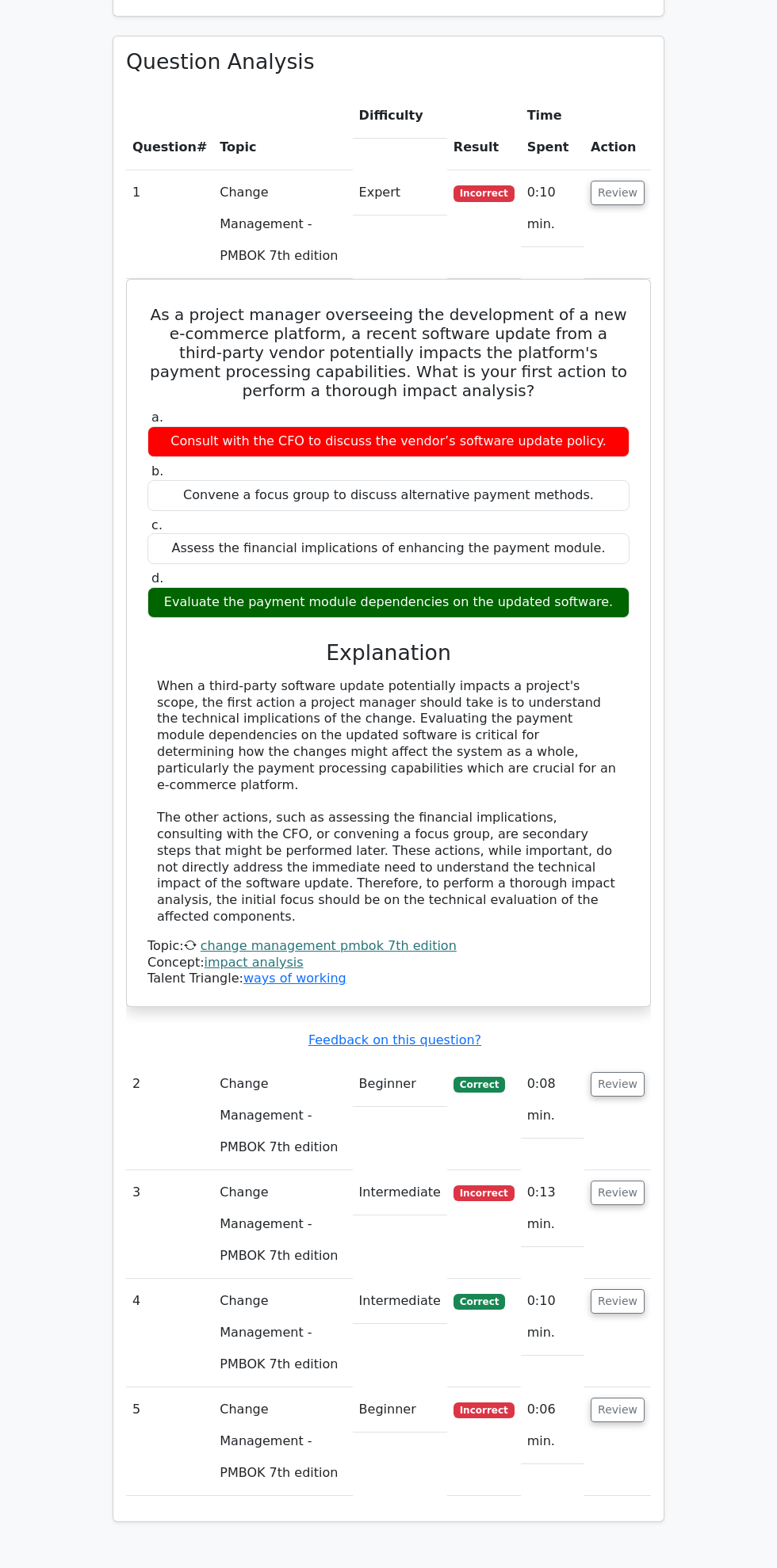
scroll to position [1113, 0]
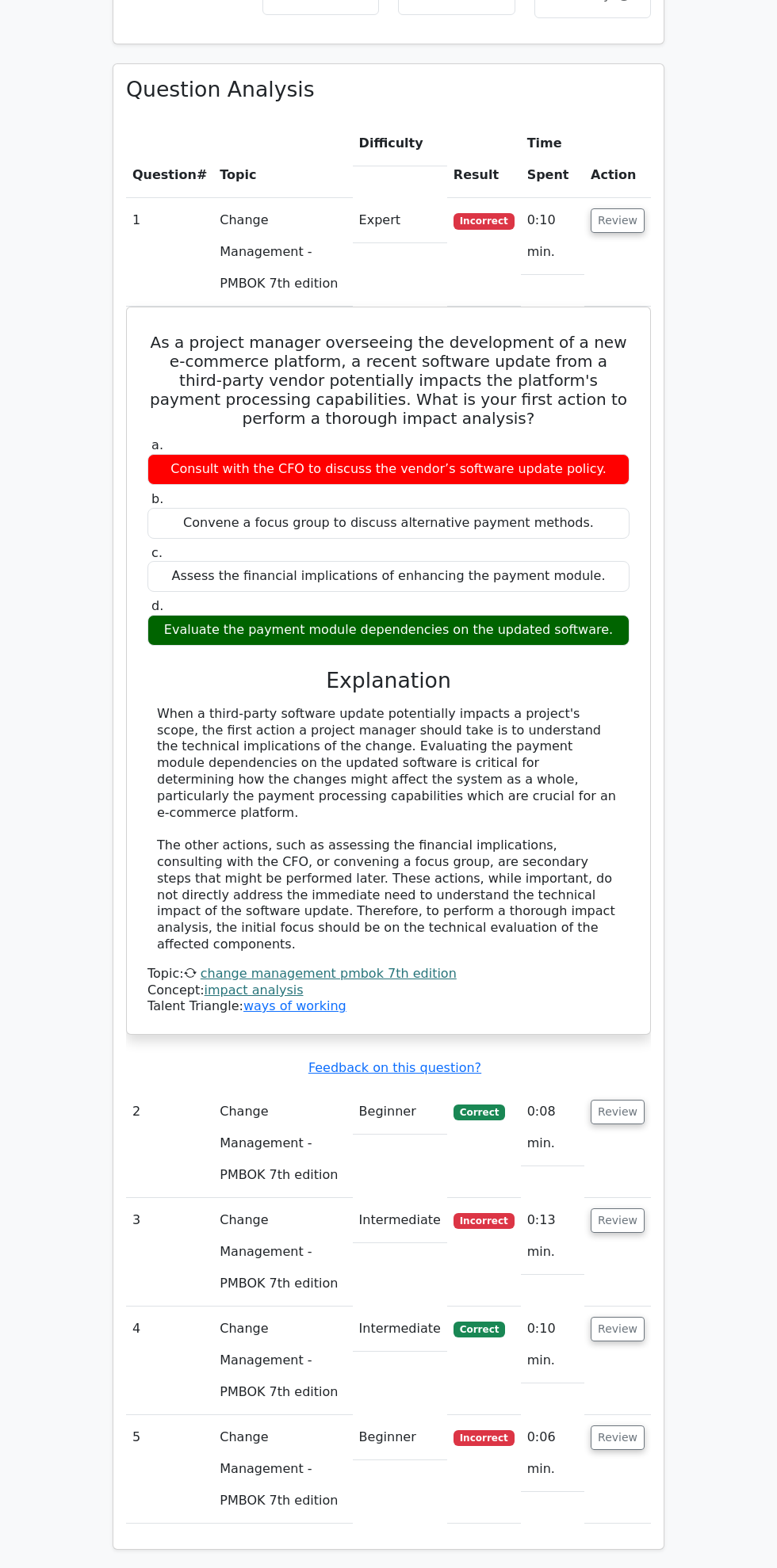
click at [534, 615] on div "Evaluate the payment module dependencies on the updated software." at bounding box center [388, 630] width 482 height 31
click at [546, 615] on div "Evaluate the payment module dependencies on the updated software." at bounding box center [388, 630] width 482 height 31
click at [485, 561] on div "Assess the financial implications of enhancing the payment module." at bounding box center [388, 576] width 482 height 31
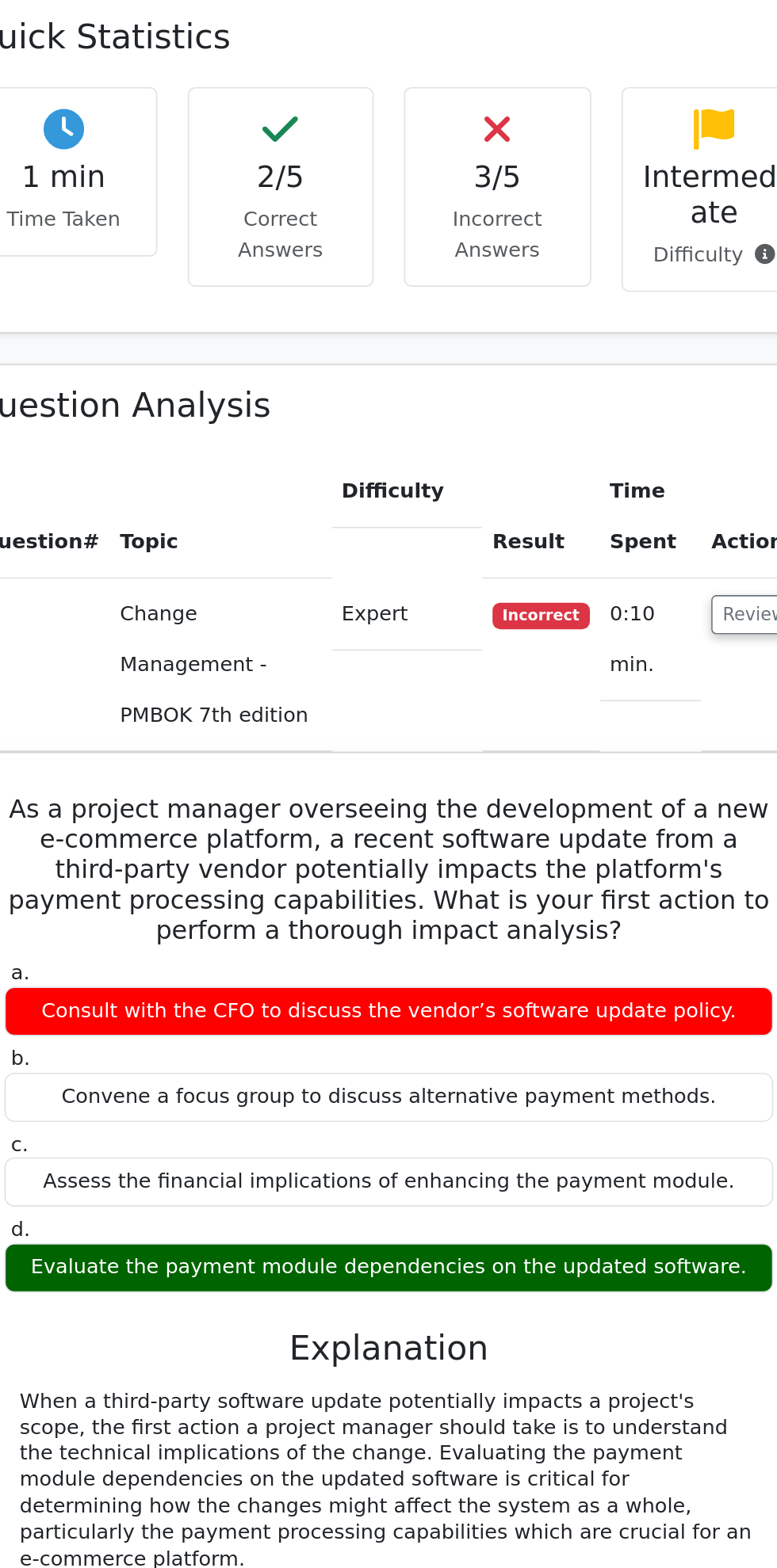
click at [445, 363] on td "Expert" at bounding box center [400, 385] width 95 height 45
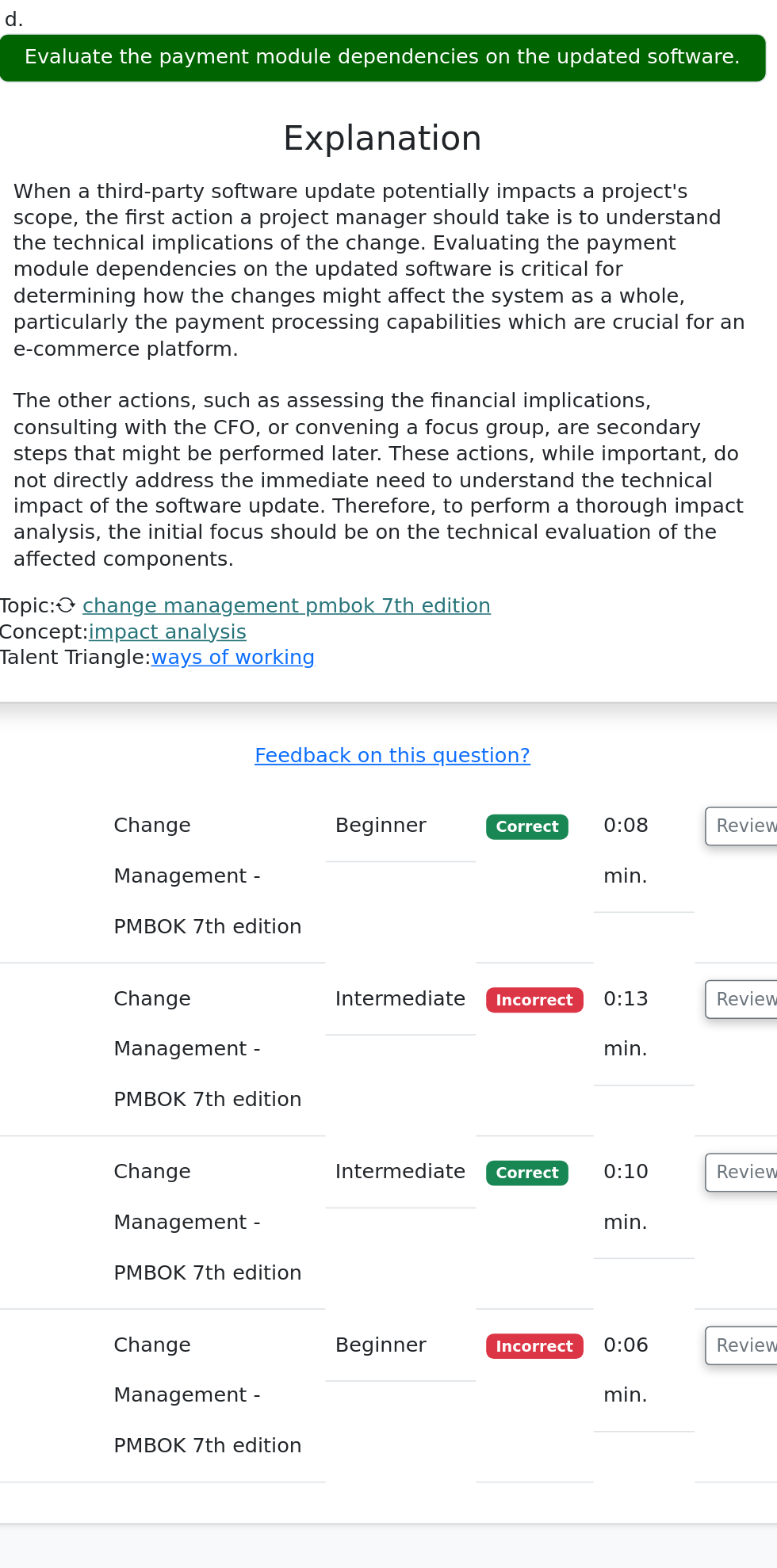
scroll to position [1233, 0]
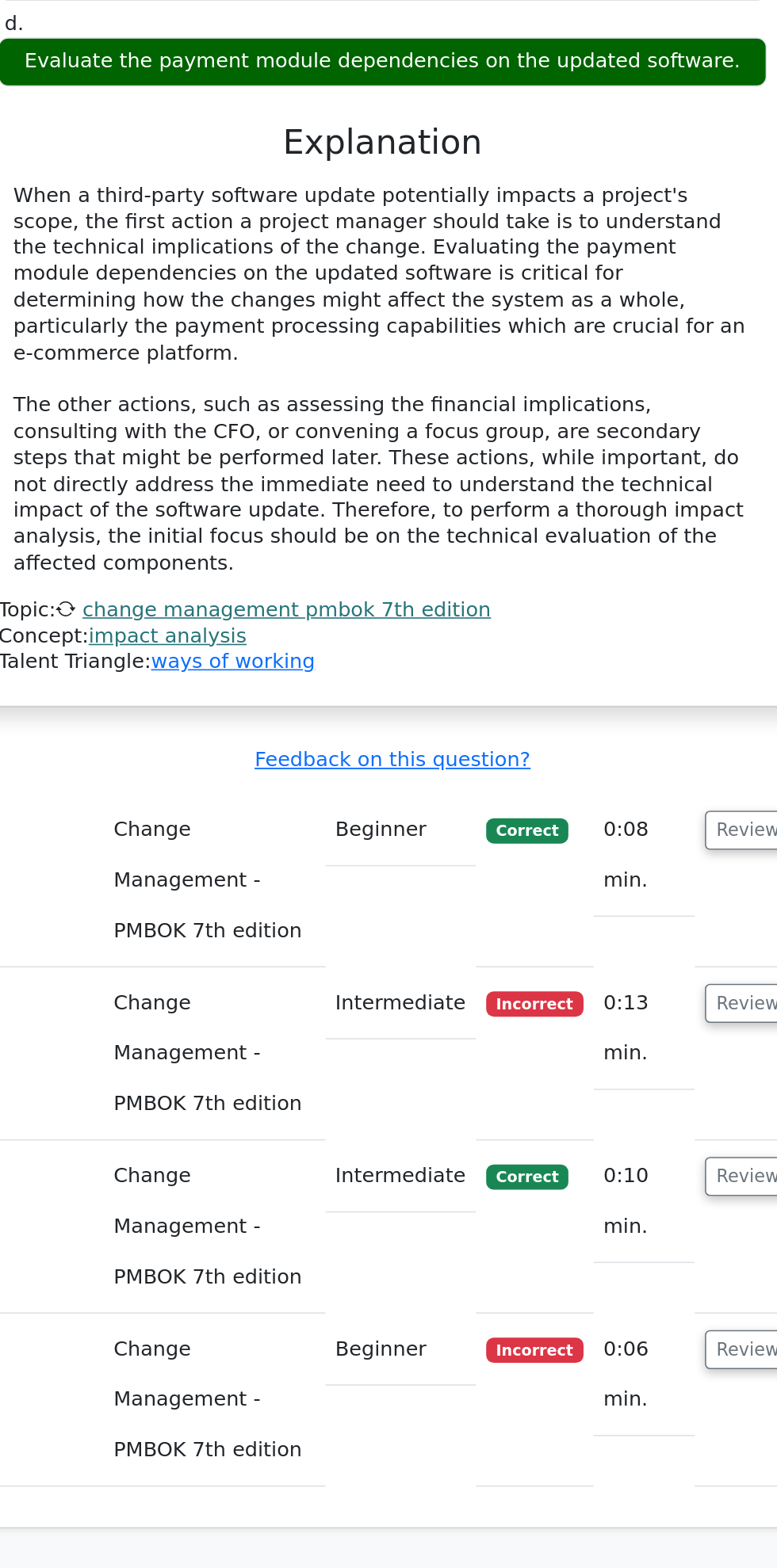
click at [498, 1202] on span "Correct" at bounding box center [479, 1210] width 51 height 16
